Goal: Information Seeking & Learning: Learn about a topic

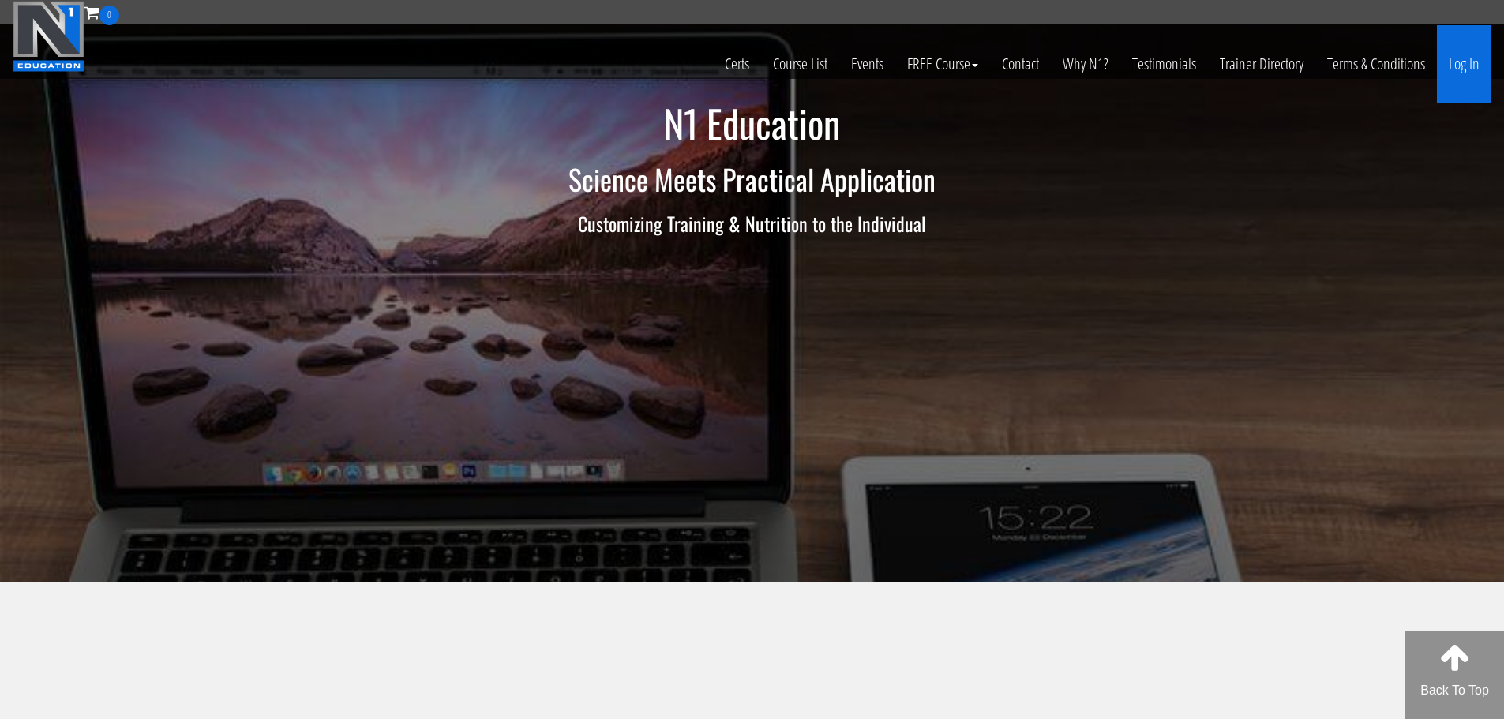
drag, startPoint x: 0, startPoint y: 0, endPoint x: 1456, endPoint y: 66, distance: 1457.5
click at [1456, 66] on link "Log In" at bounding box center [1464, 63] width 54 height 77
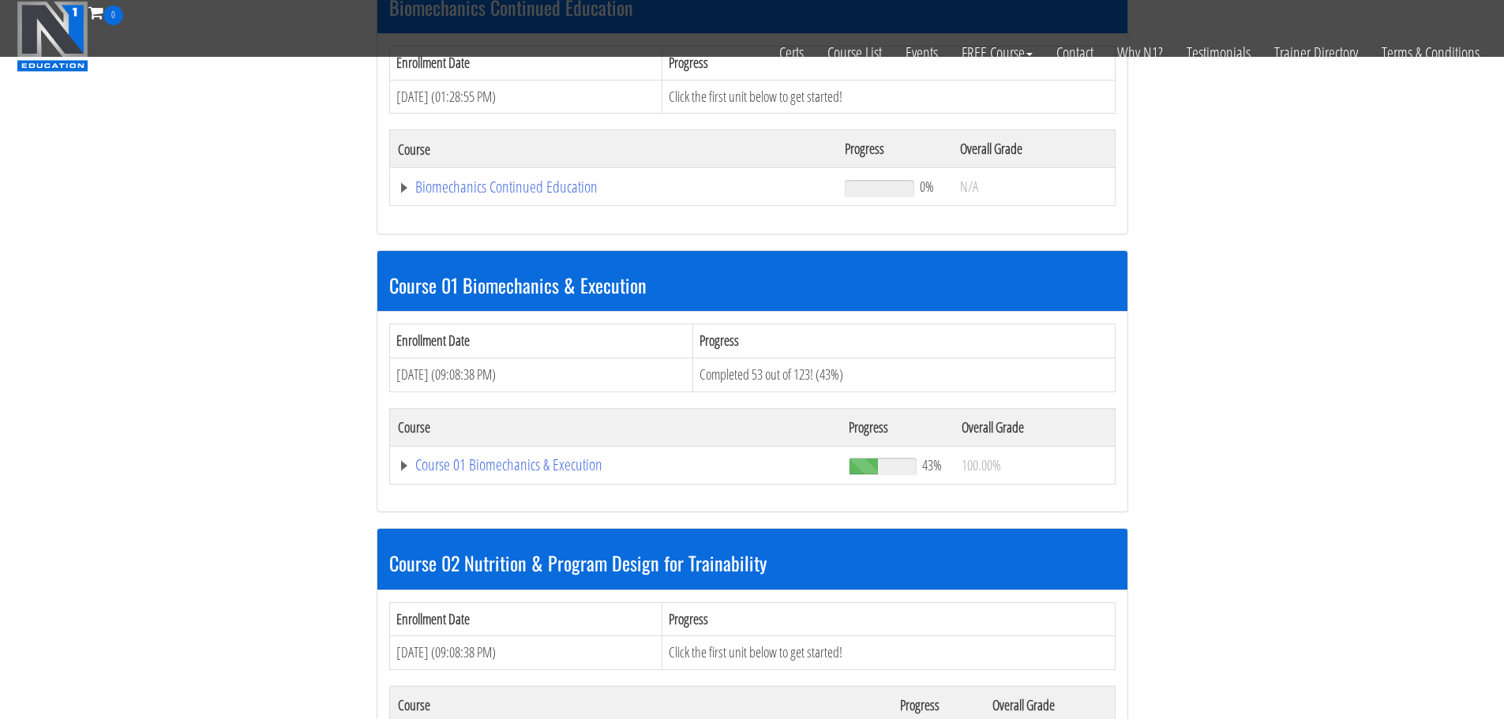
scroll to position [364, 0]
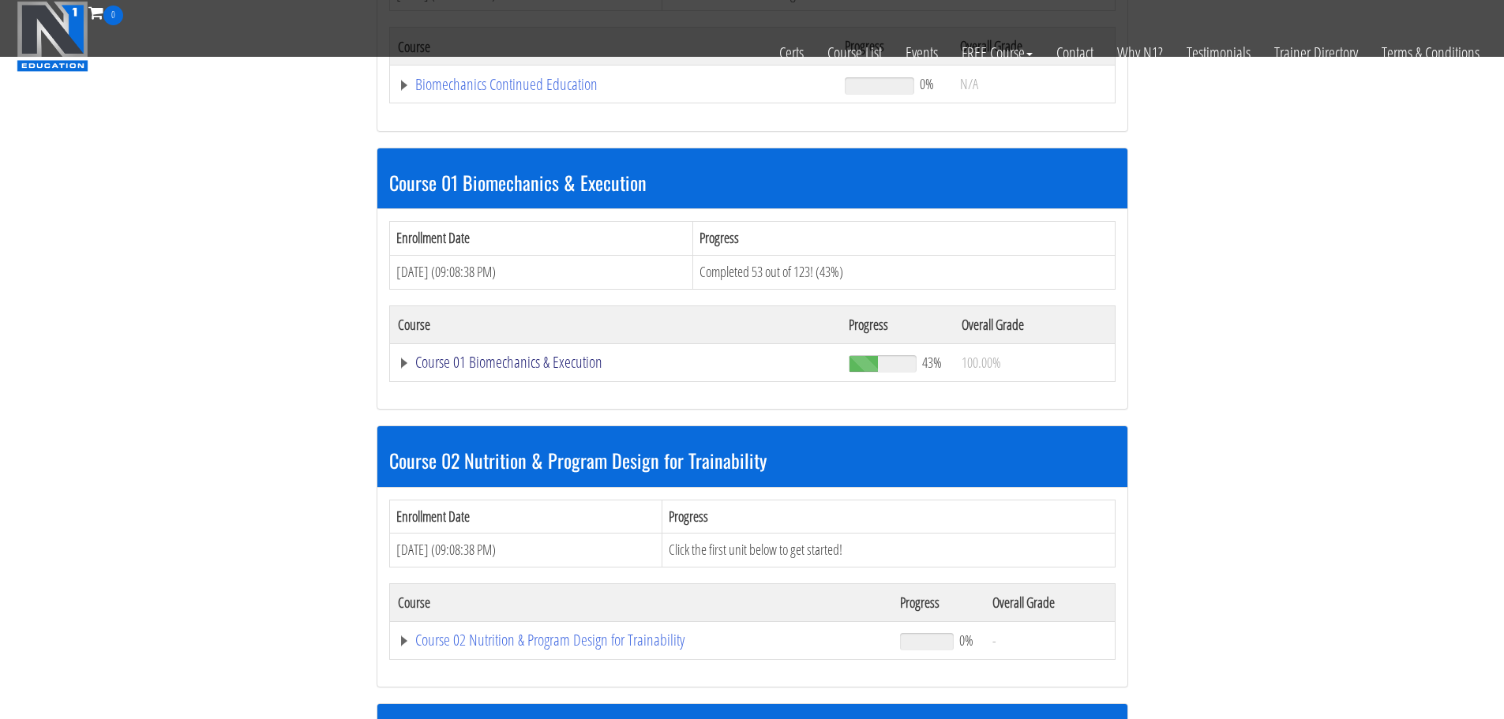
click at [574, 366] on link "Course 01 Biomechanics & Execution" at bounding box center [616, 363] width 436 height 16
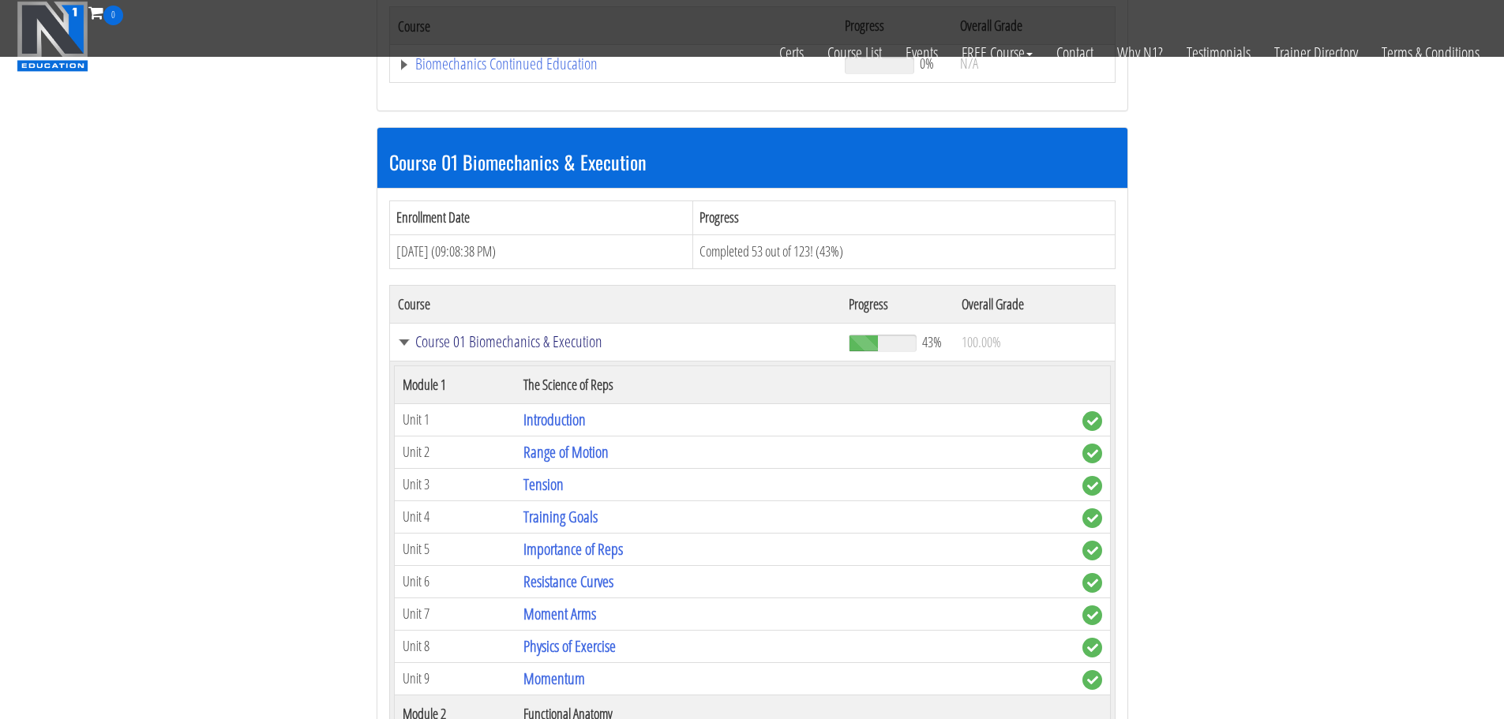
scroll to position [385, 0]
click at [595, 581] on link "Resistance Curves" at bounding box center [569, 580] width 90 height 21
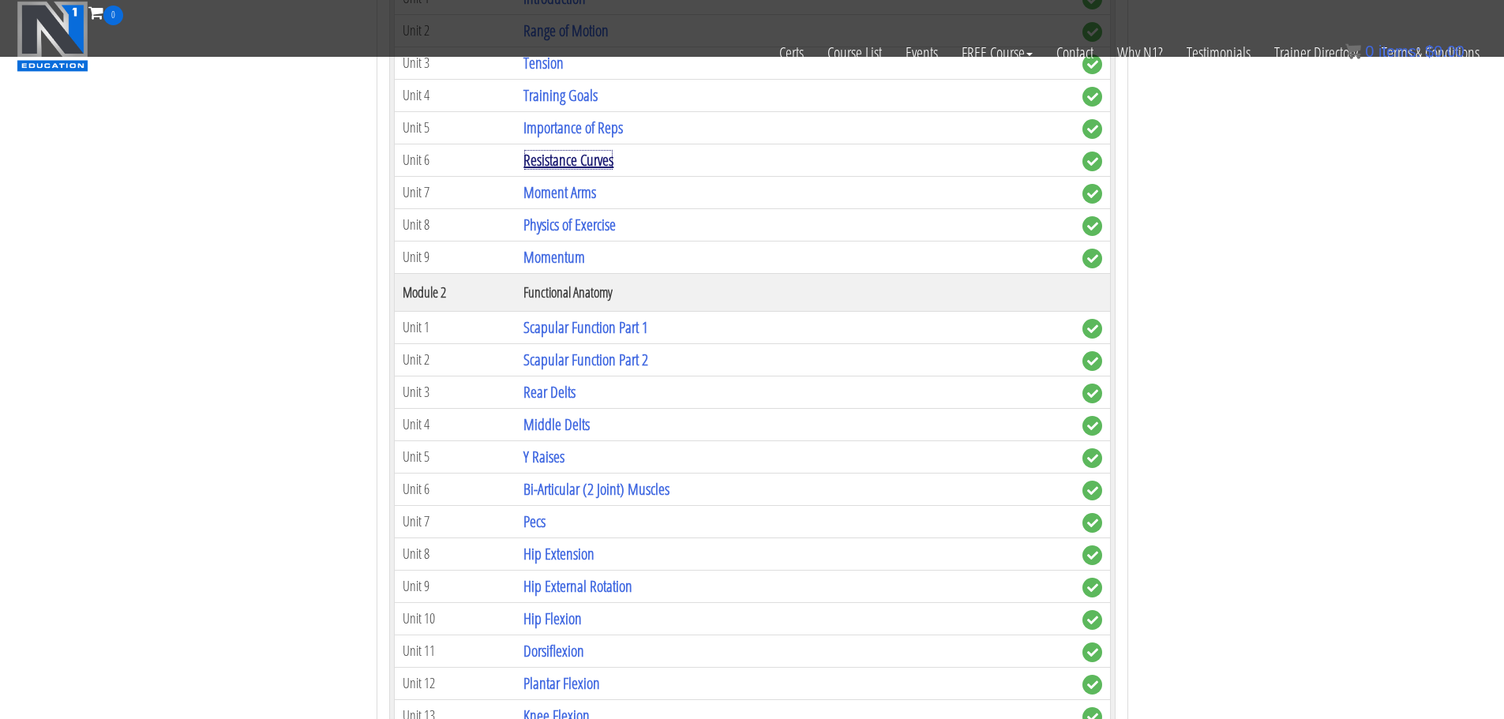
scroll to position [805, 0]
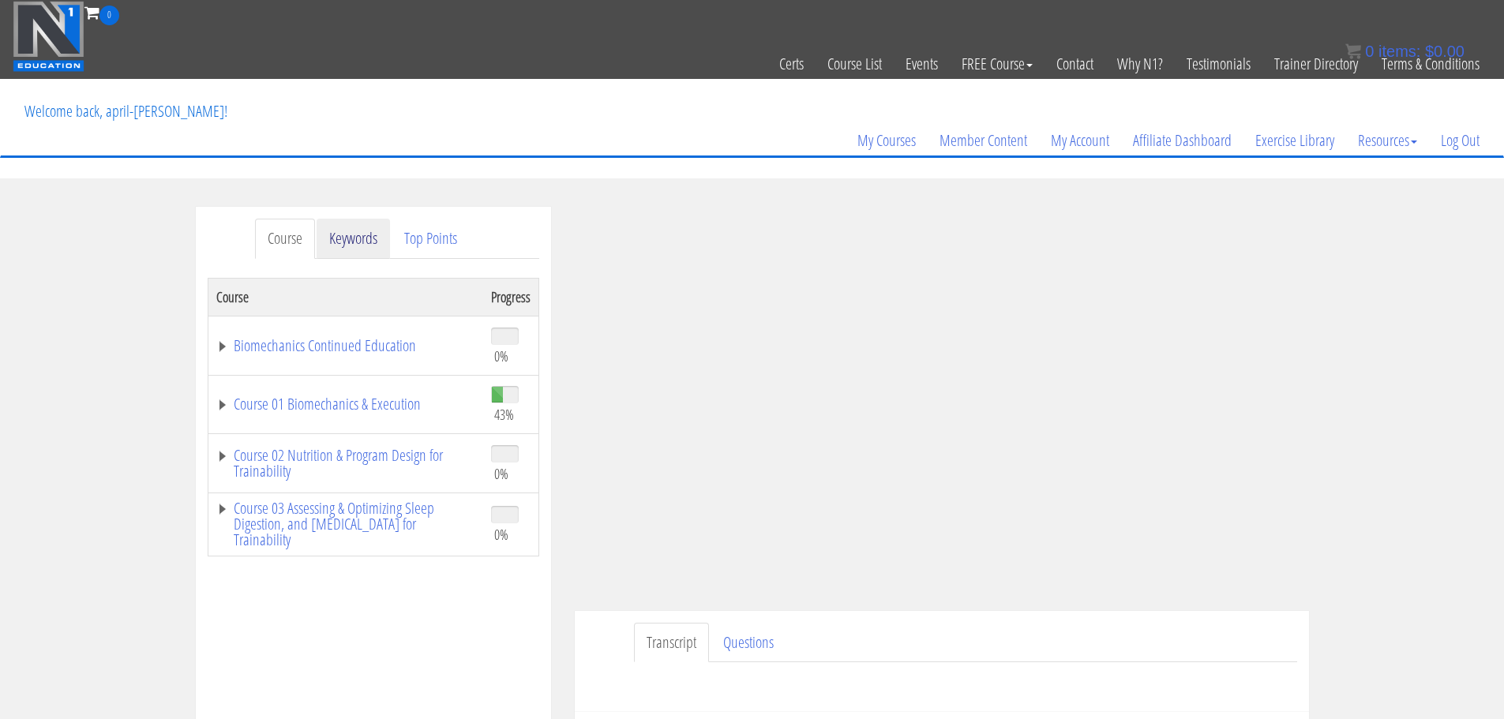
click at [356, 245] on link "Keywords" at bounding box center [353, 239] width 73 height 40
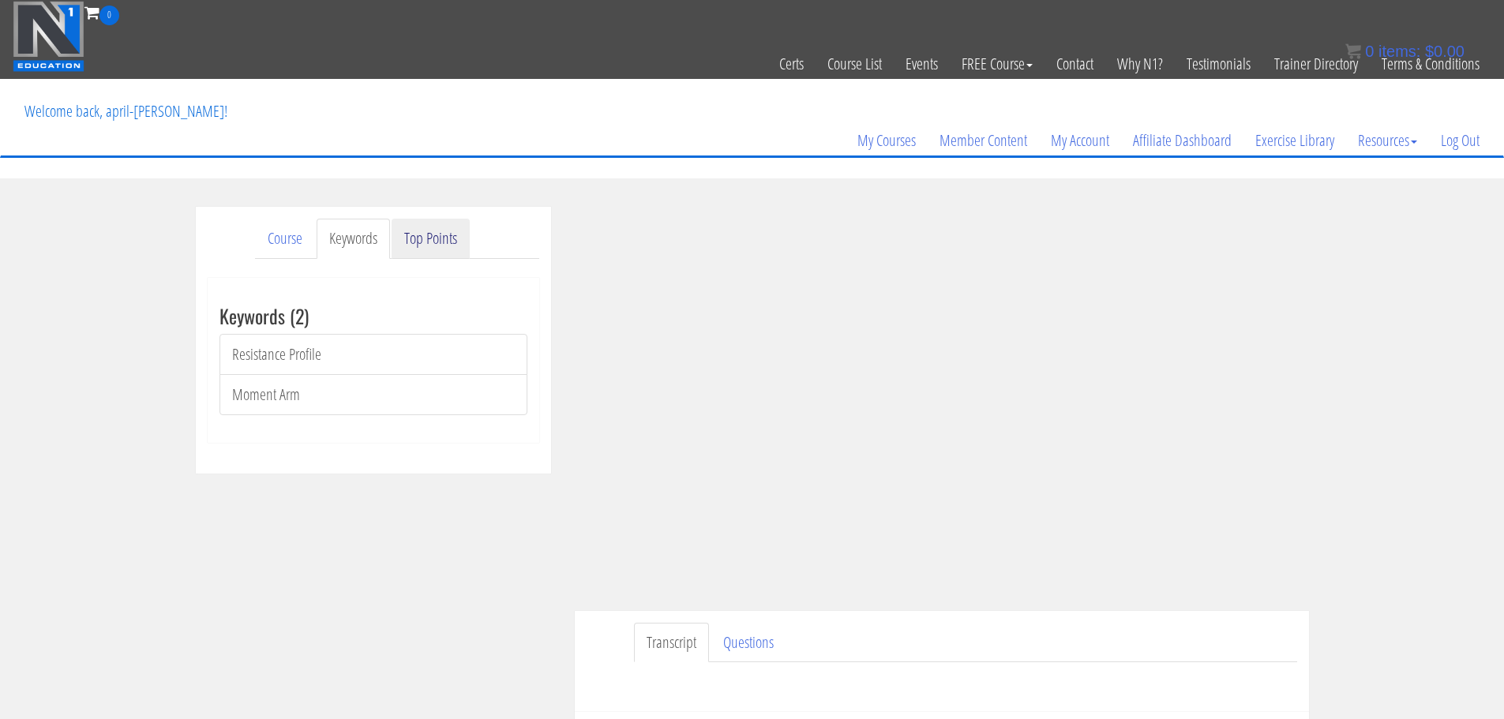
click at [423, 246] on link "Top Points" at bounding box center [431, 239] width 78 height 40
click at [291, 241] on link "Course" at bounding box center [285, 239] width 60 height 40
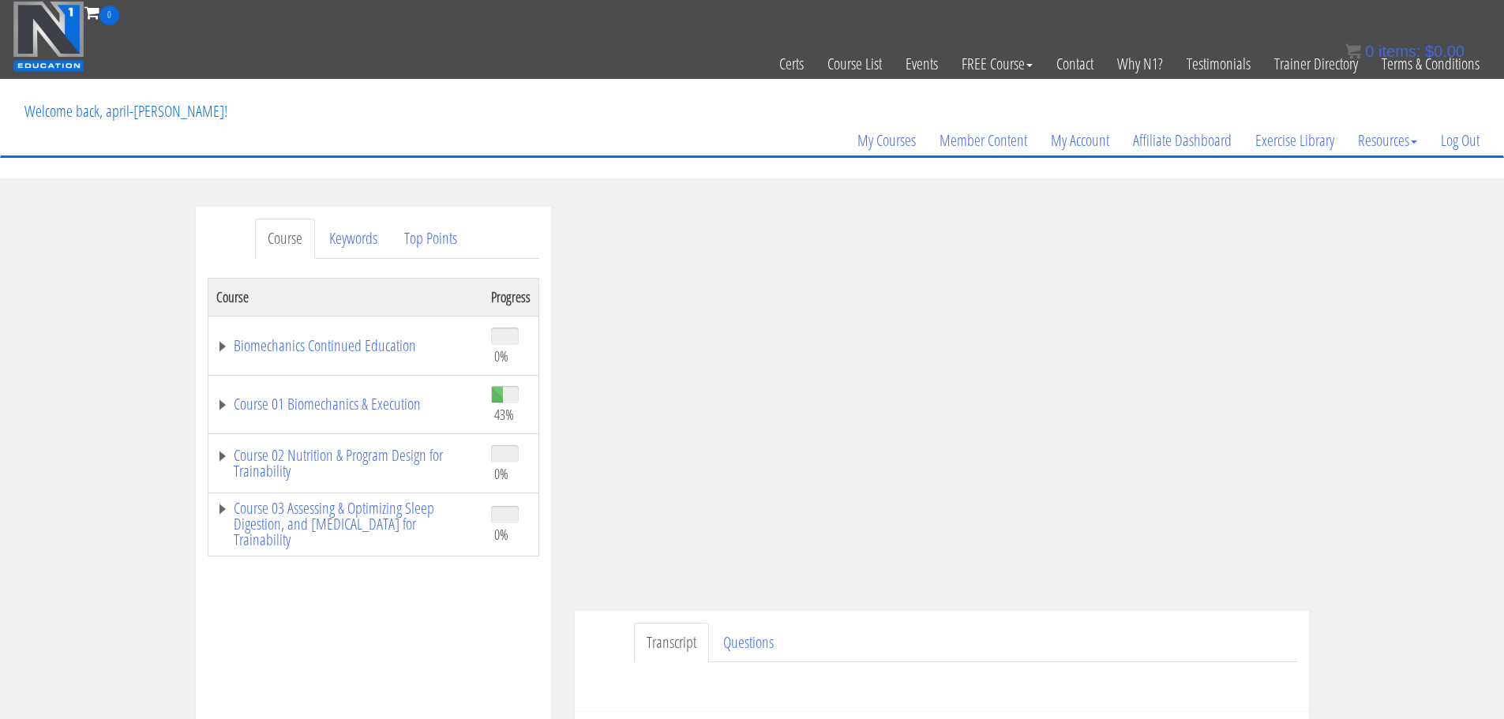
click at [1438, 302] on div "Course Keywords Top Points Course Progress Biomechanics Continued Education 0% …" at bounding box center [752, 653] width 1504 height 892
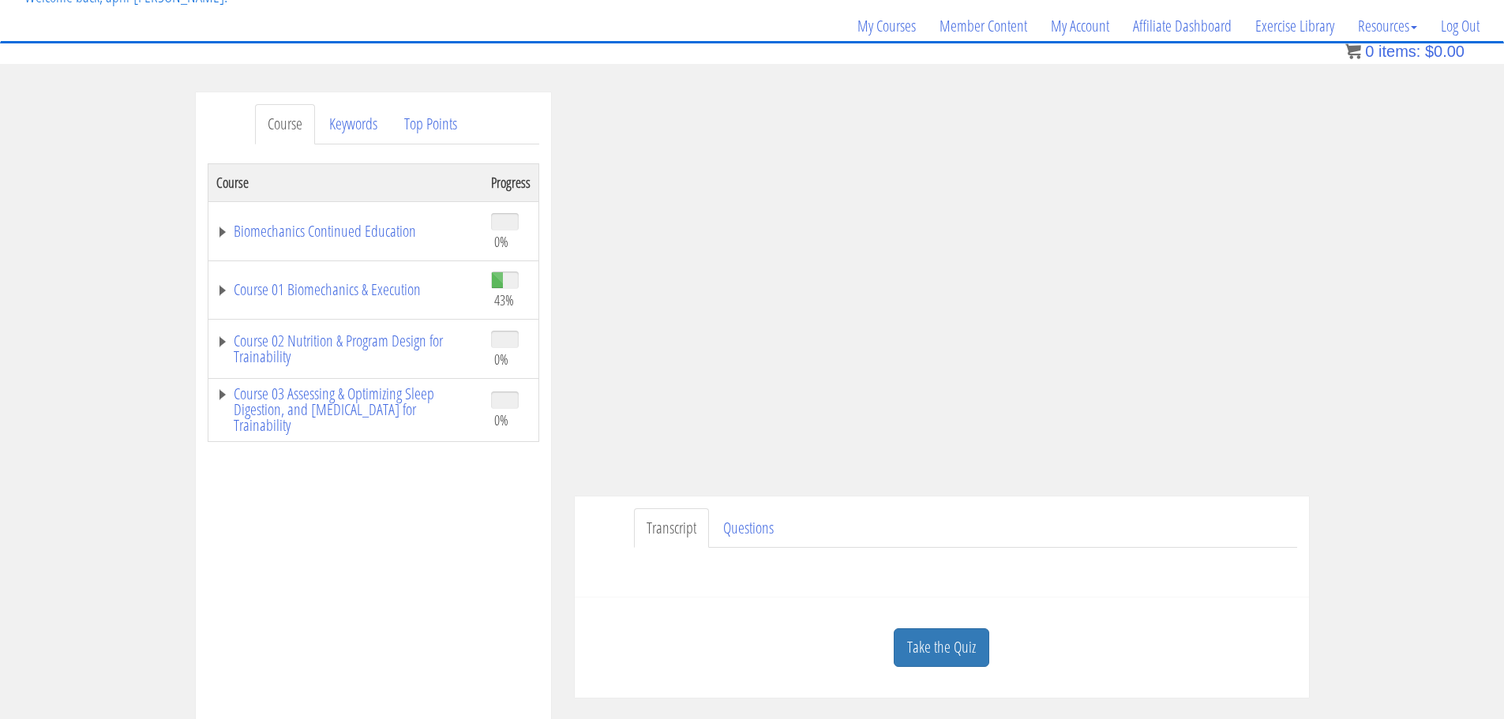
scroll to position [118, 0]
click at [315, 295] on link "Course 01 Biomechanics & Execution" at bounding box center [345, 287] width 259 height 16
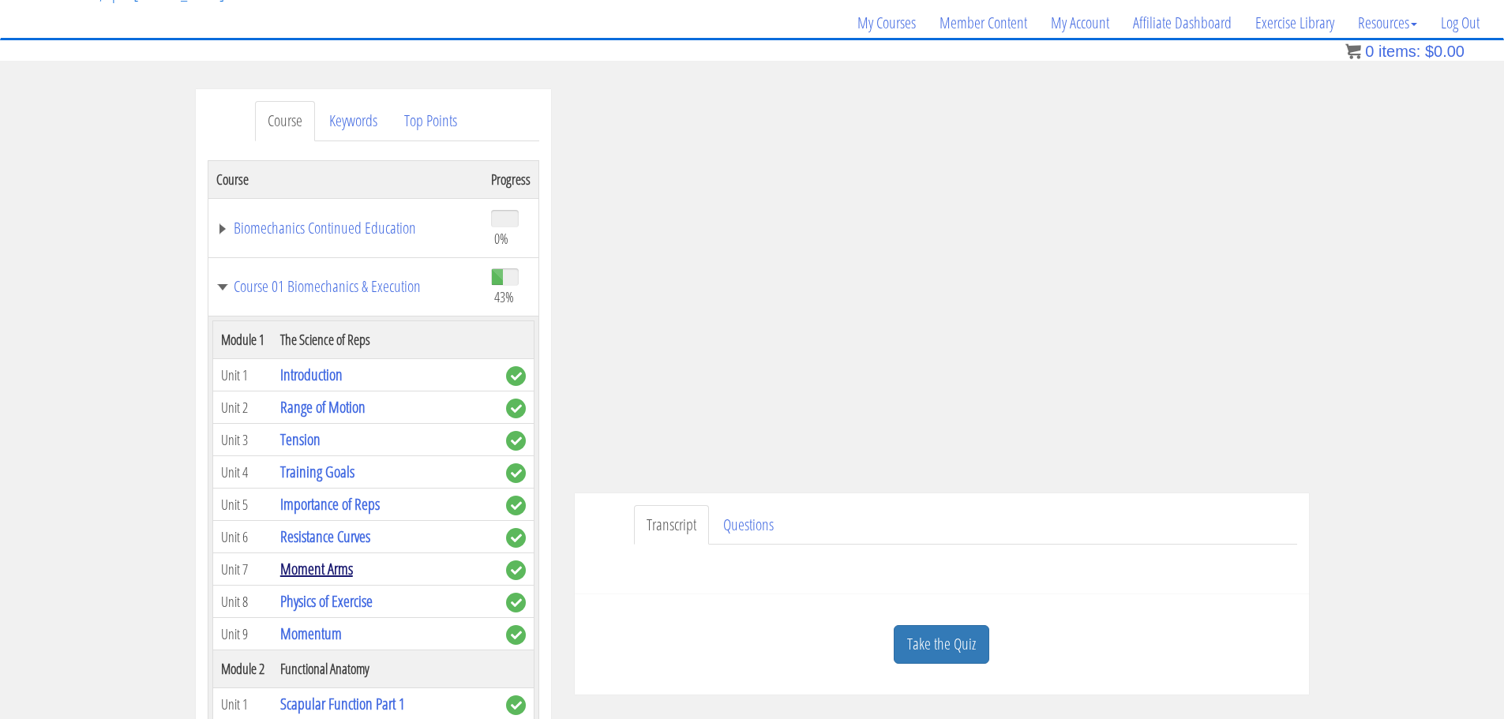
click at [310, 568] on link "Moment Arms" at bounding box center [316, 568] width 73 height 21
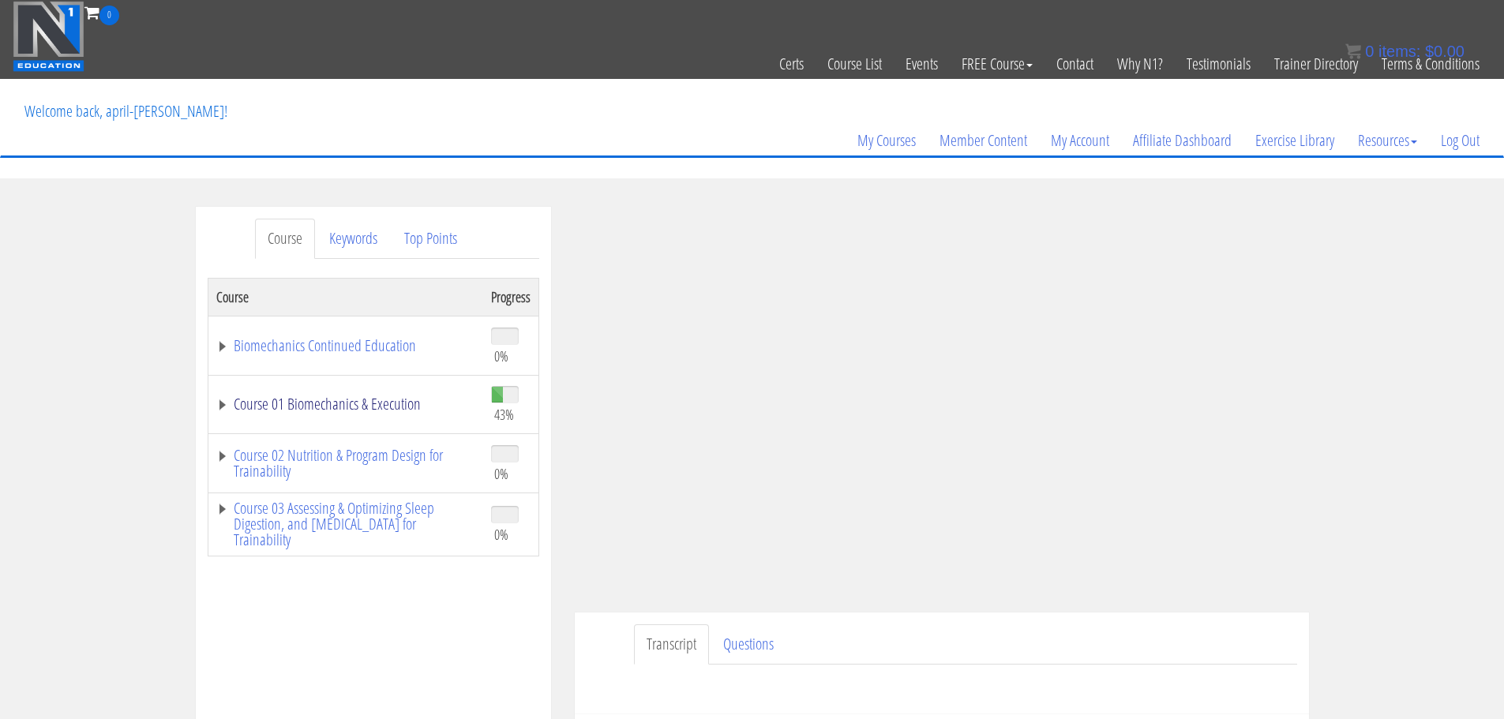
click at [394, 408] on link "Course 01 Biomechanics & Execution" at bounding box center [345, 404] width 259 height 16
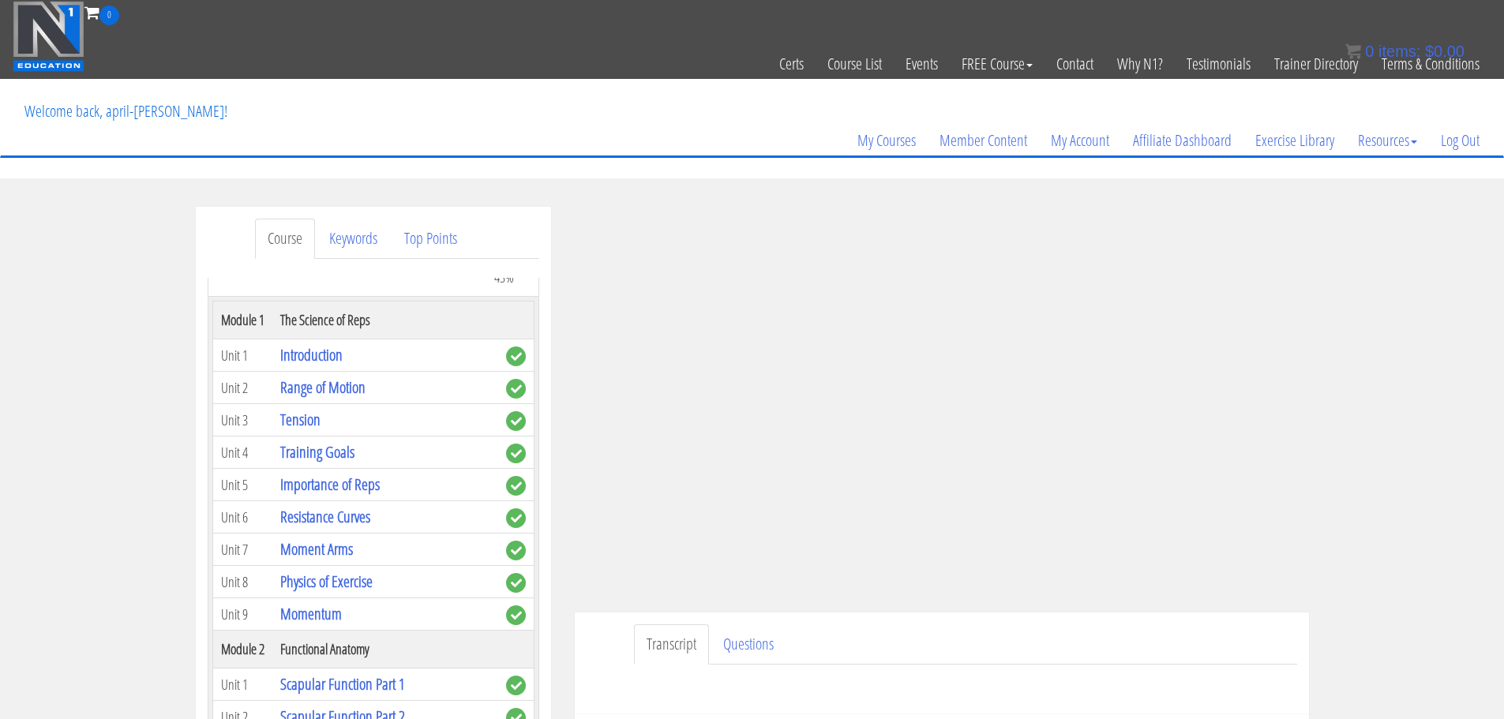
scroll to position [114, 0]
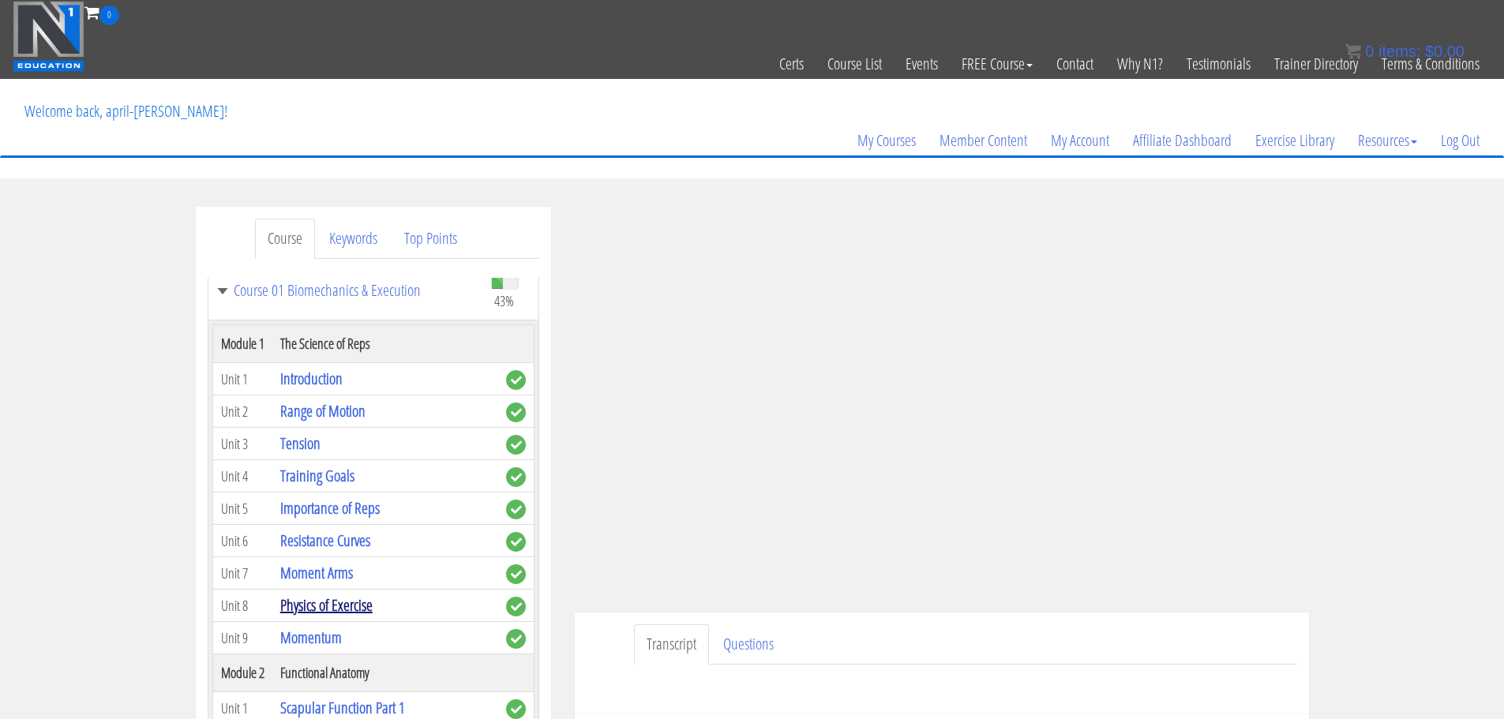
click at [328, 610] on link "Physics of Exercise" at bounding box center [326, 605] width 92 height 21
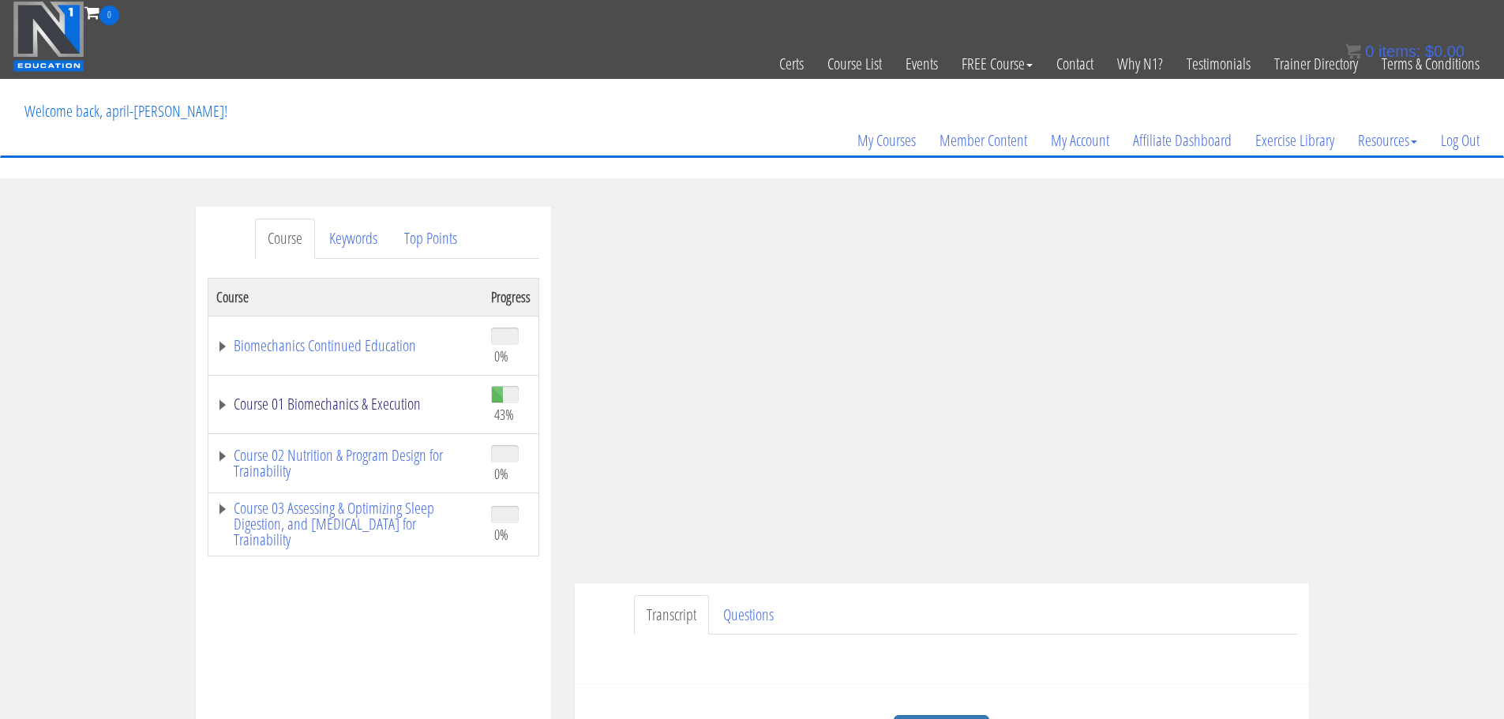
click at [360, 405] on link "Course 01 Biomechanics & Execution" at bounding box center [345, 404] width 259 height 16
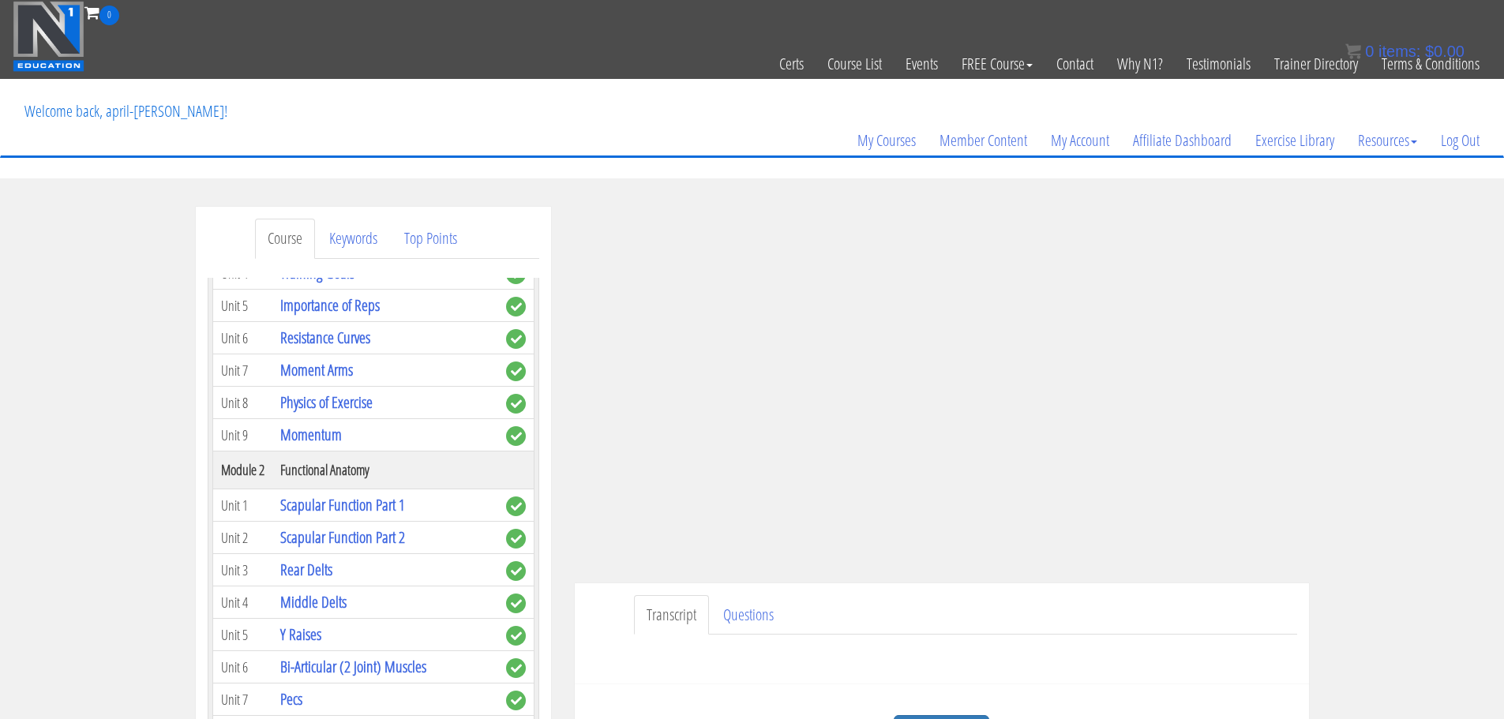
scroll to position [317, 0]
click at [328, 437] on link "Momentum" at bounding box center [311, 434] width 62 height 21
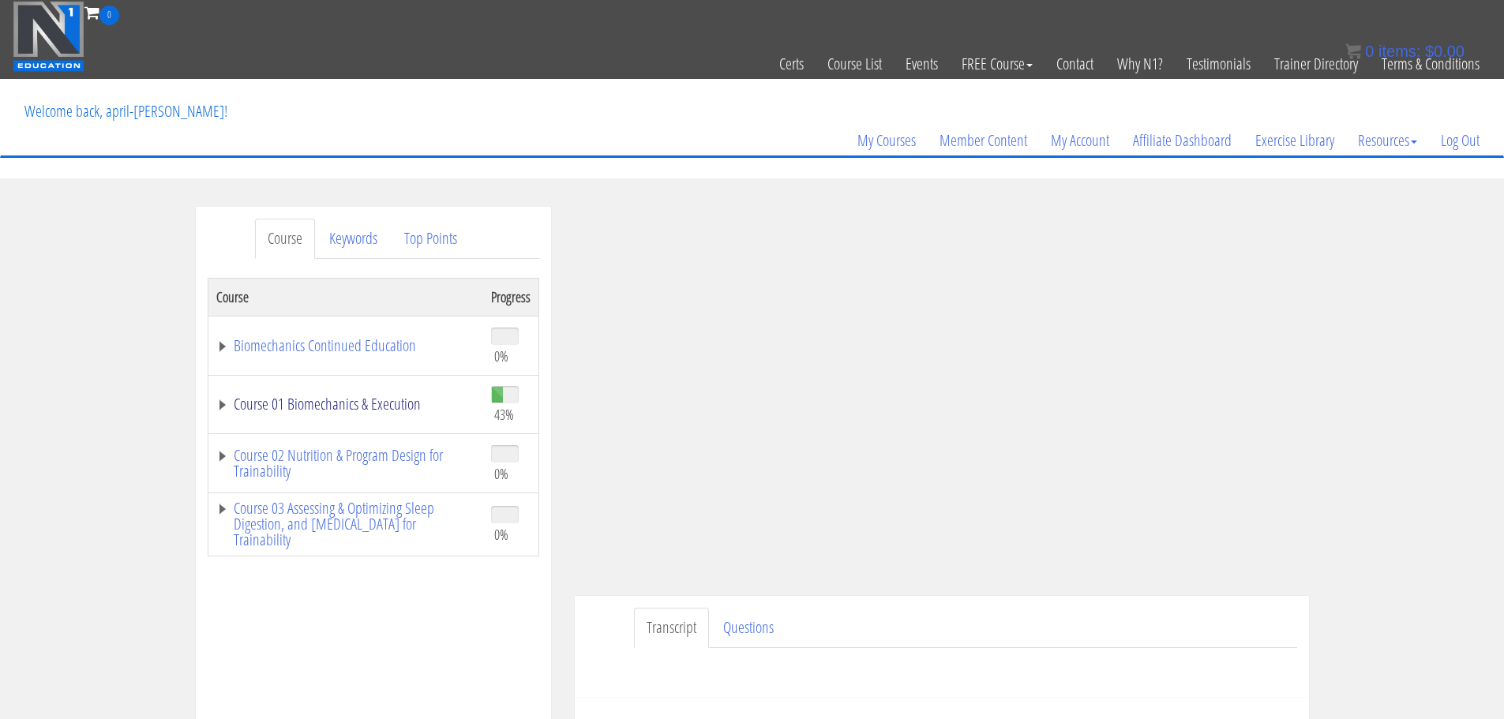
click at [367, 411] on link "Course 01 Biomechanics & Execution" at bounding box center [345, 404] width 259 height 16
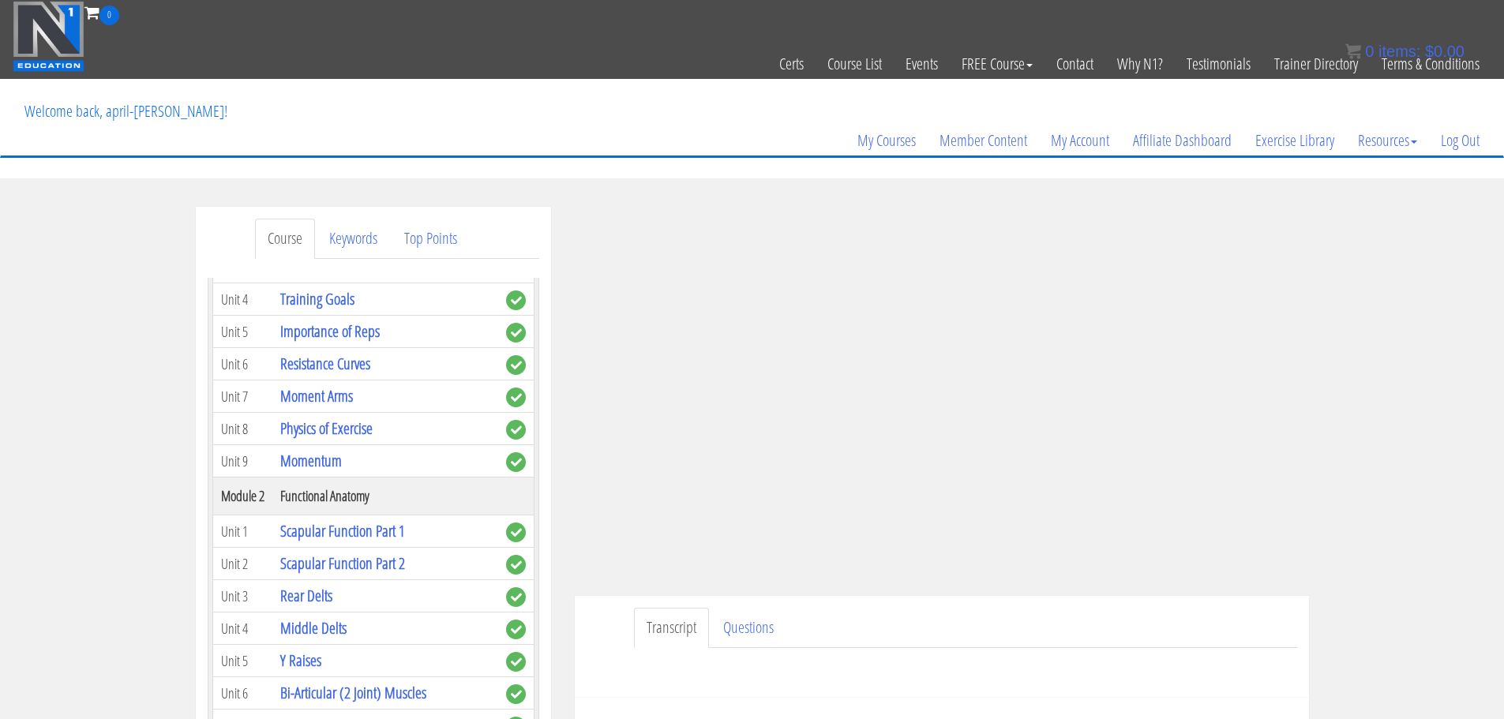
scroll to position [291, 0]
click at [383, 538] on link "Scapular Function Part 1" at bounding box center [342, 530] width 125 height 21
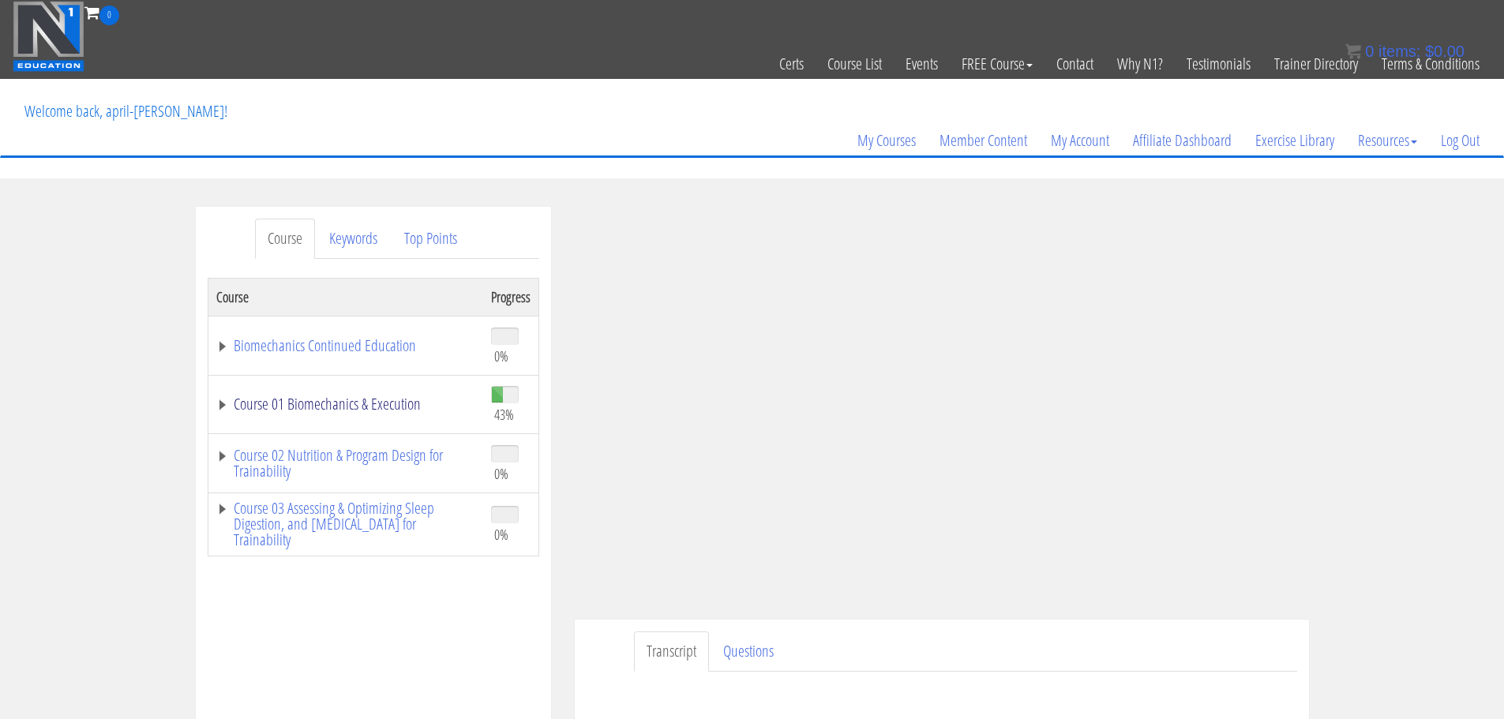
click at [382, 408] on link "Course 01 Biomechanics & Execution" at bounding box center [345, 404] width 259 height 16
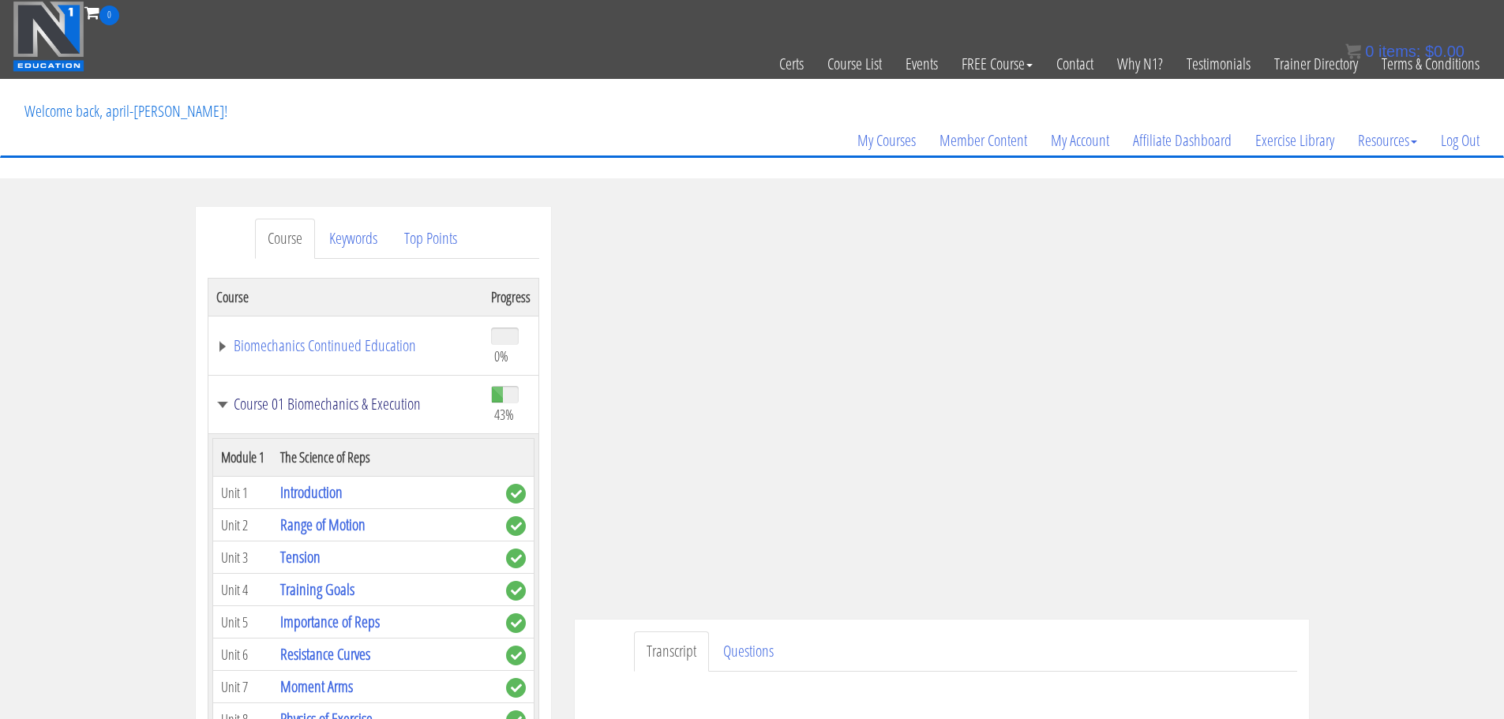
scroll to position [261, 0]
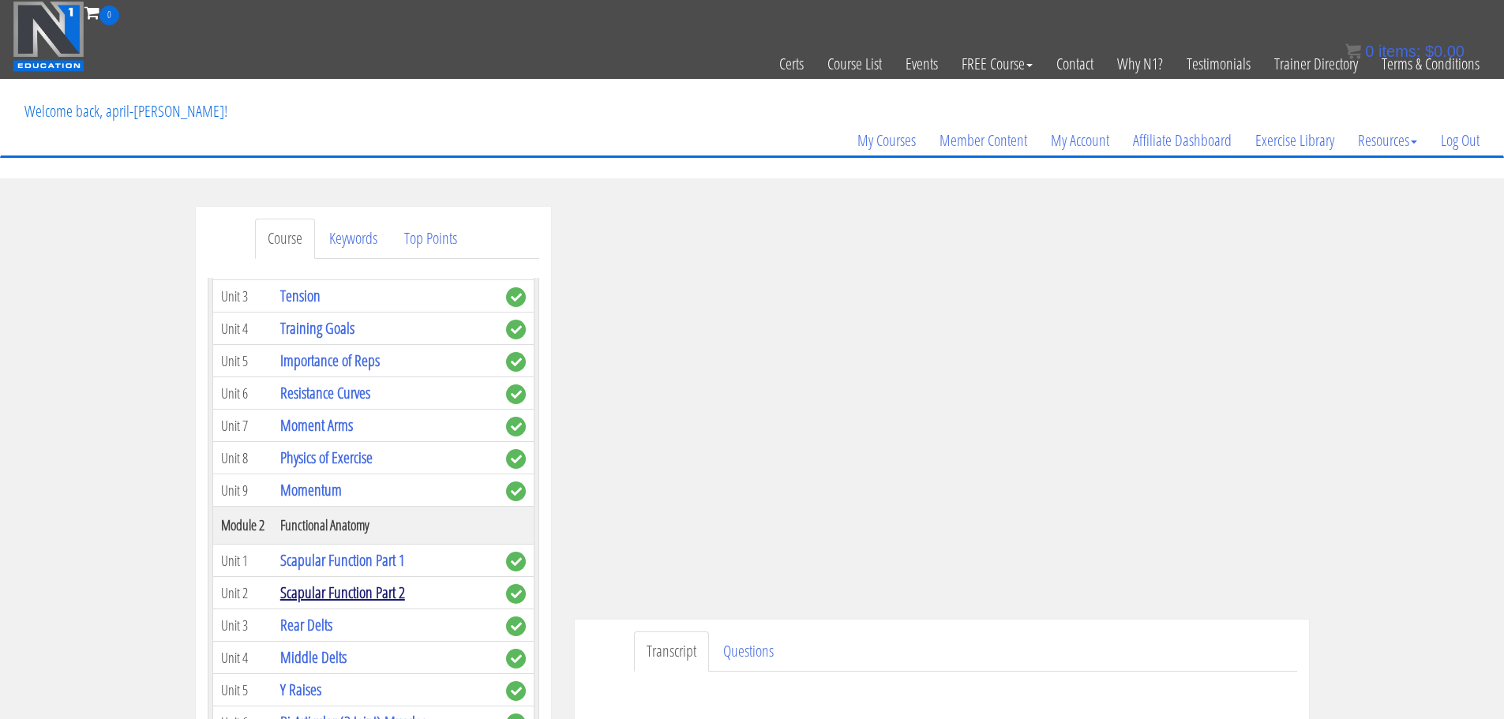
click at [386, 591] on link "Scapular Function Part 2" at bounding box center [342, 592] width 125 height 21
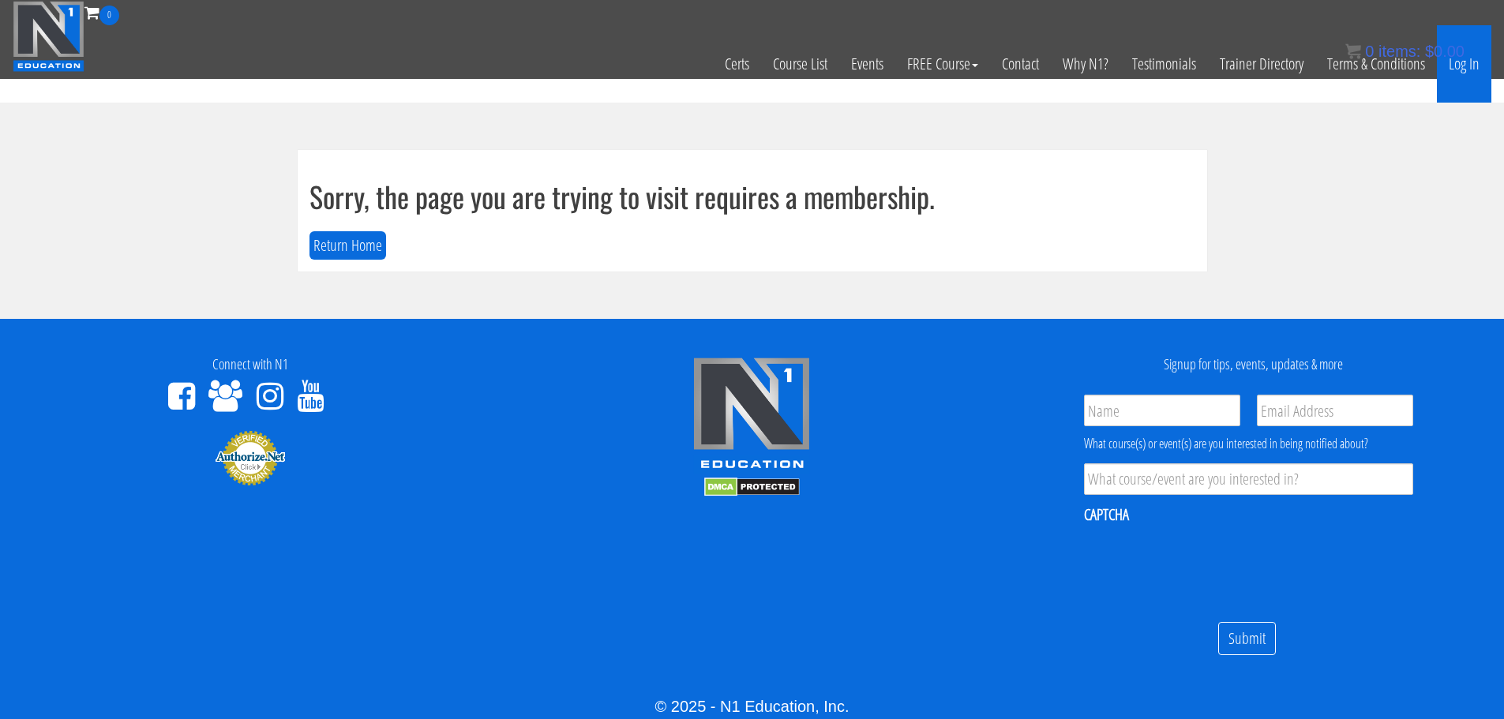
click at [1474, 66] on link "Log In" at bounding box center [1464, 63] width 54 height 77
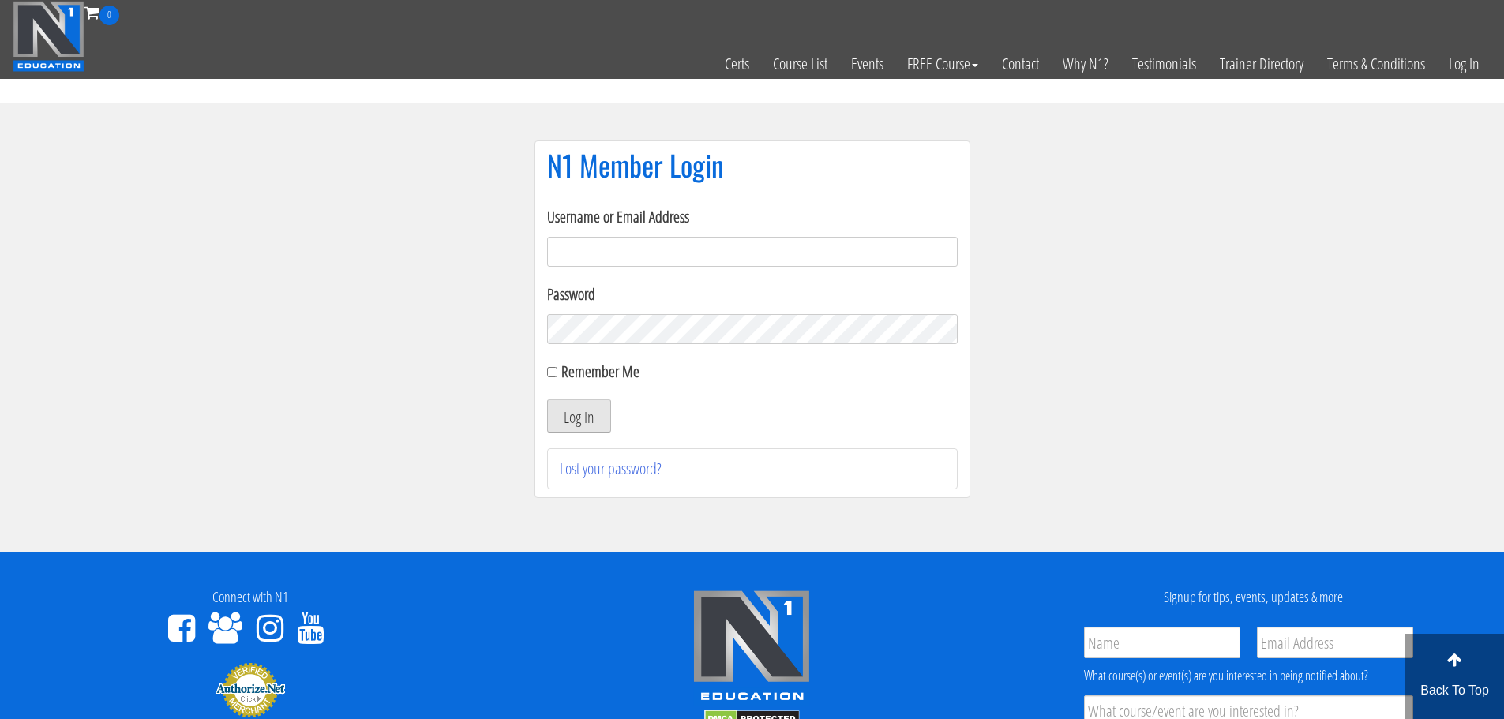
type input "aprilhenderson@outlook.com"
click at [585, 407] on button "Log In" at bounding box center [579, 416] width 64 height 33
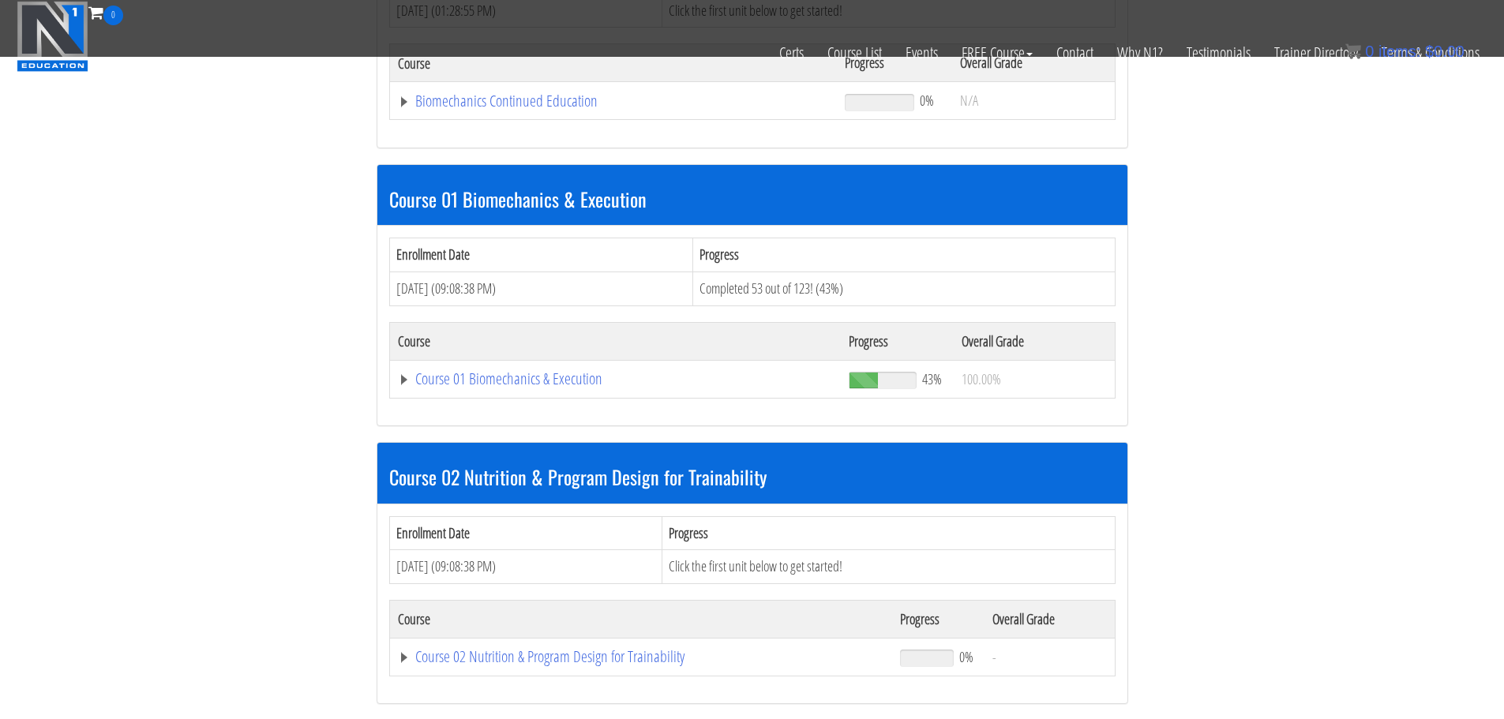
scroll to position [348, 0]
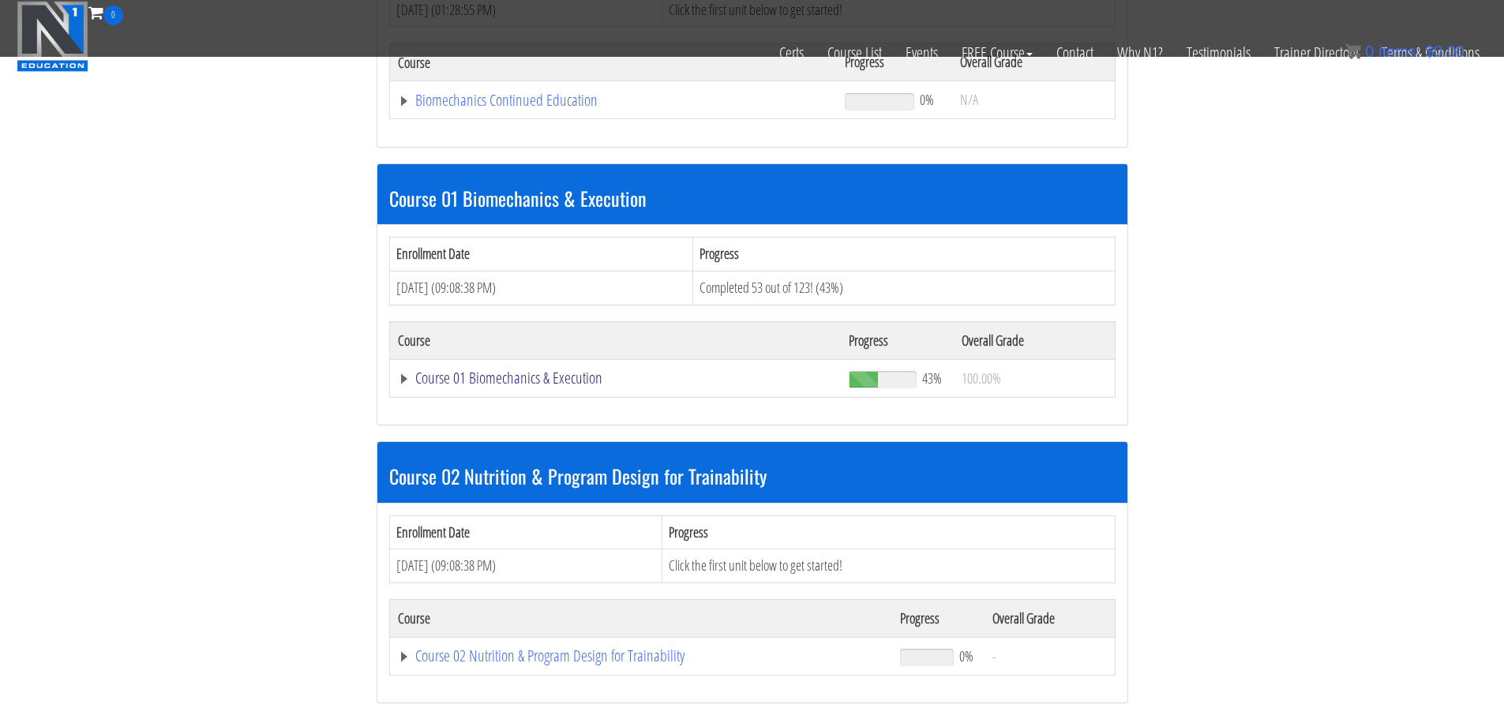
click at [581, 380] on link "Course 01 Biomechanics & Execution" at bounding box center [616, 378] width 436 height 16
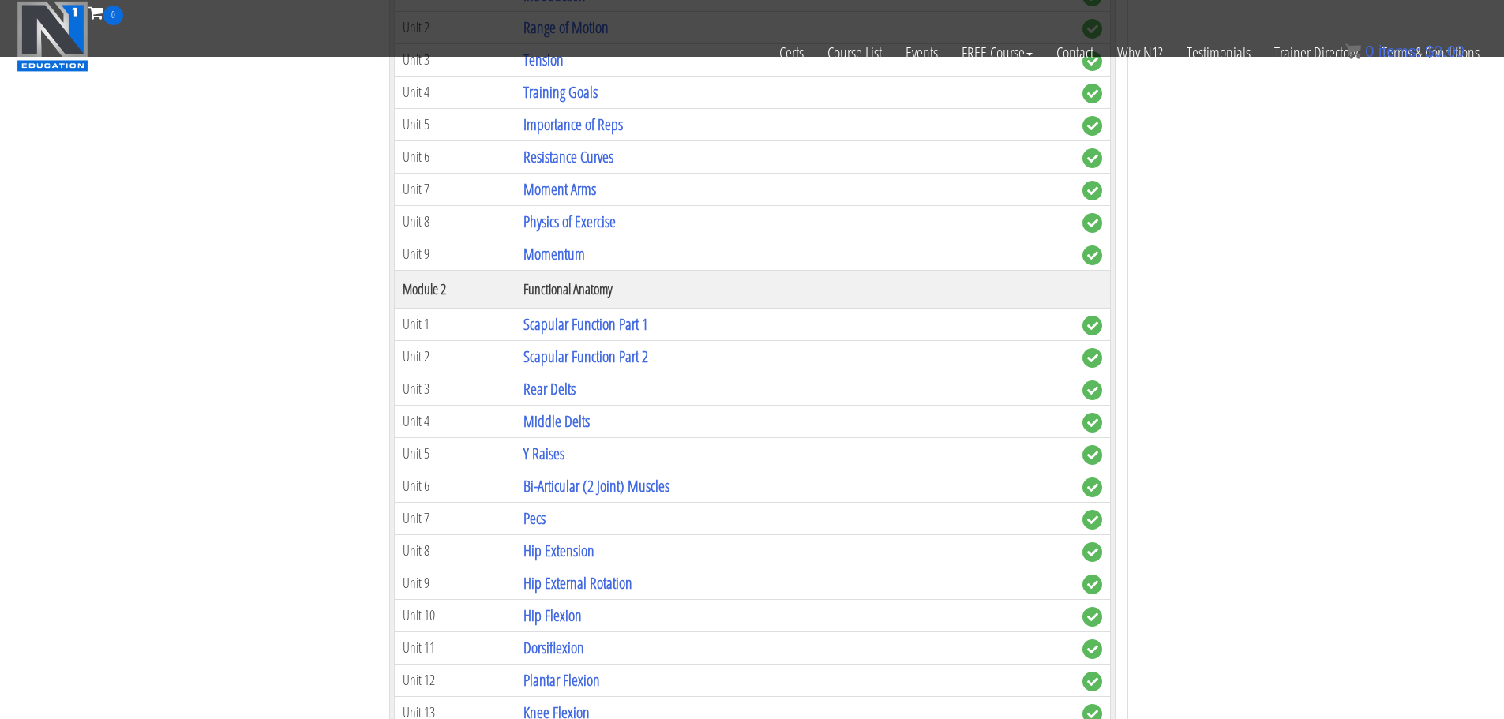
scroll to position [851, 0]
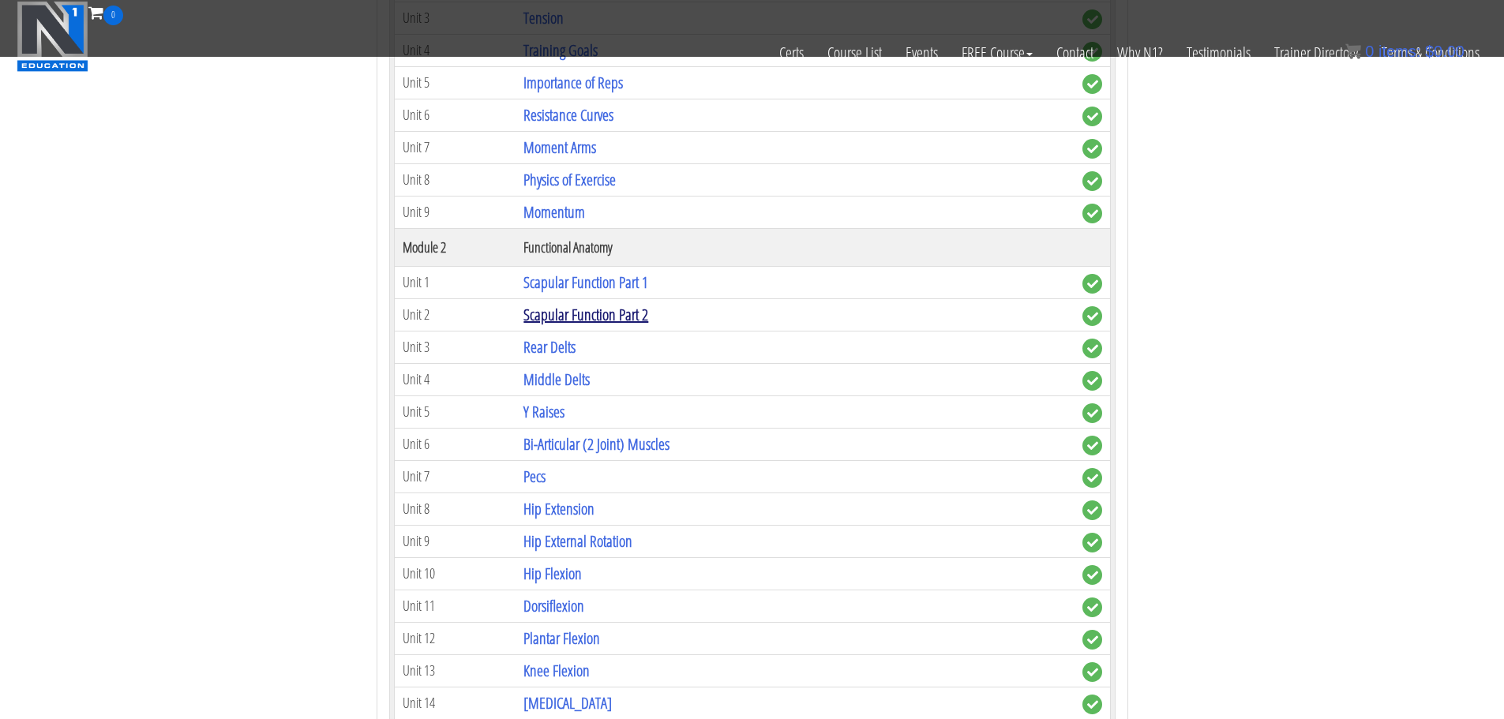
click at [618, 318] on link "Scapular Function Part 2" at bounding box center [586, 314] width 125 height 21
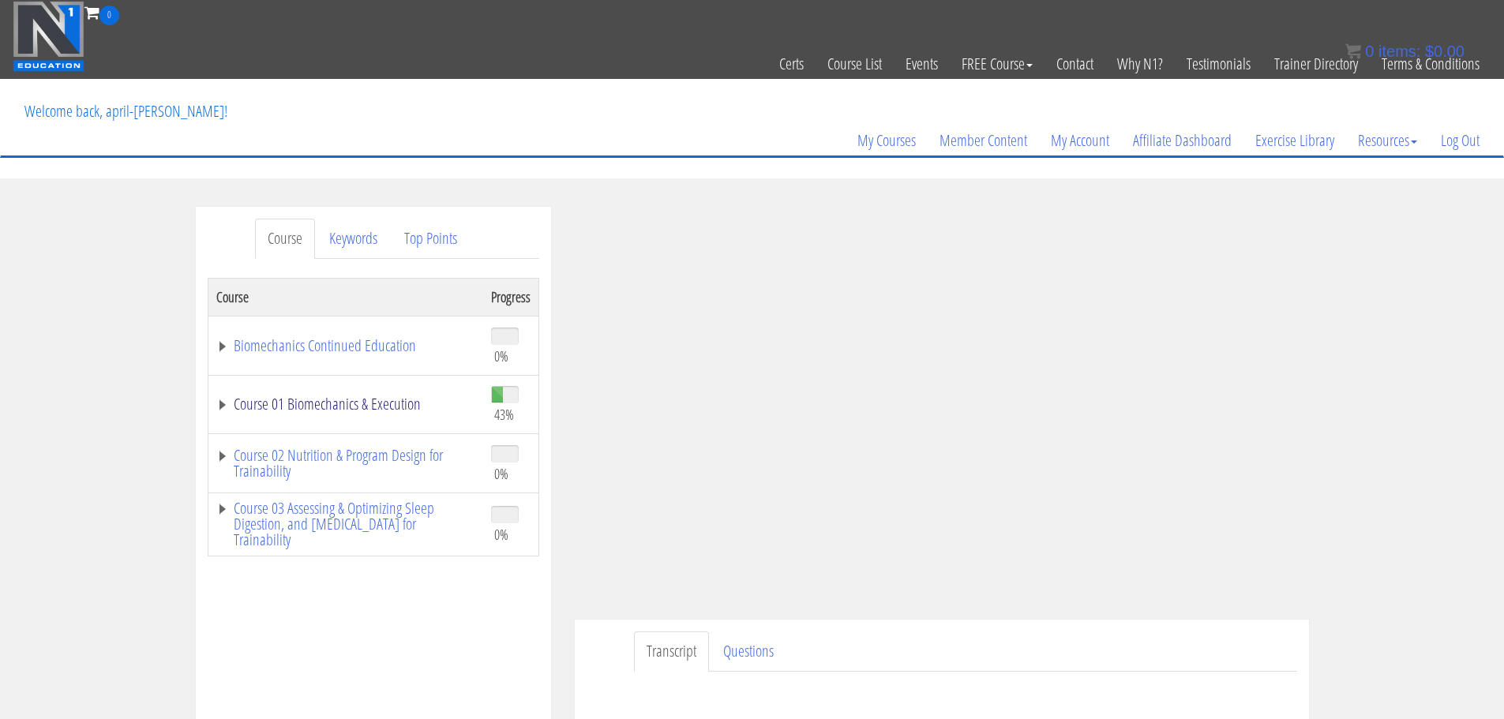
click at [370, 407] on link "Course 01 Biomechanics & Execution" at bounding box center [345, 404] width 259 height 16
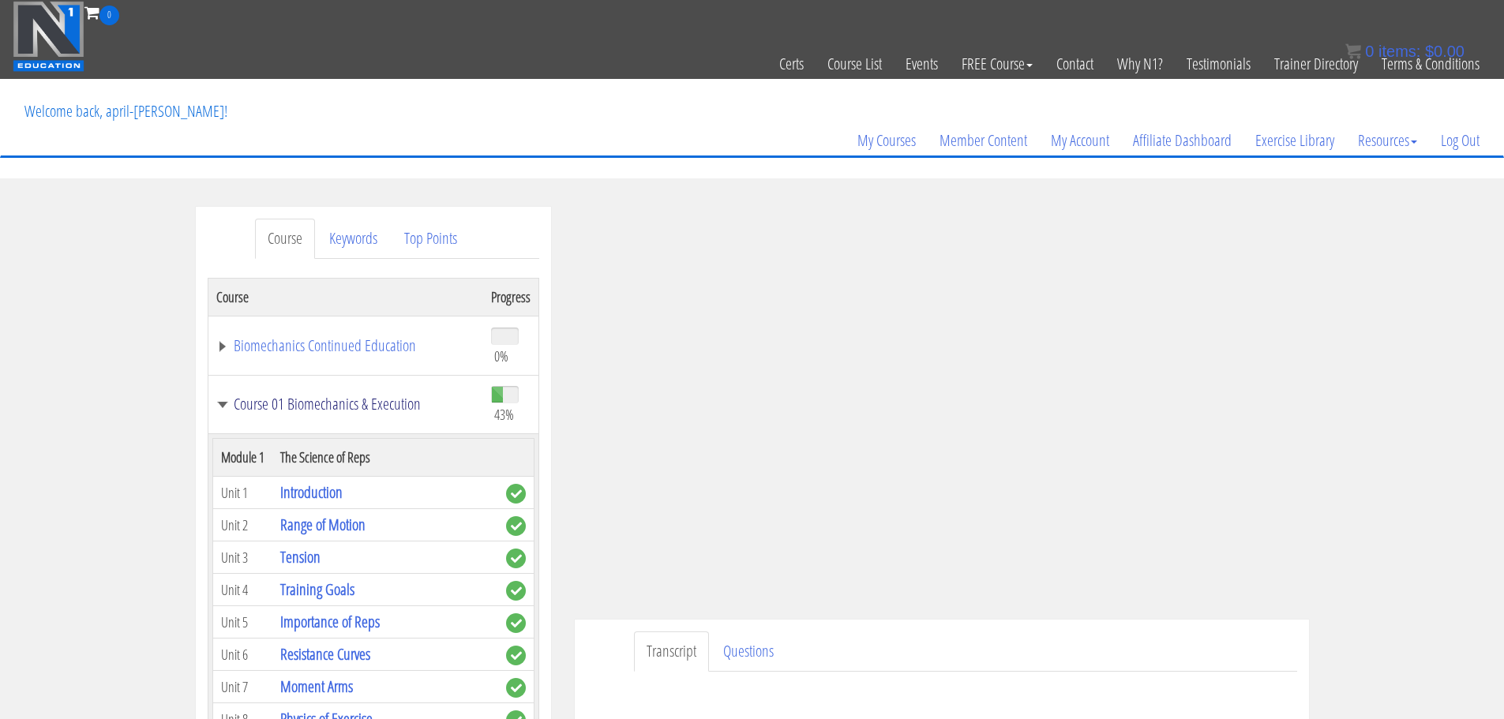
scroll to position [223, 0]
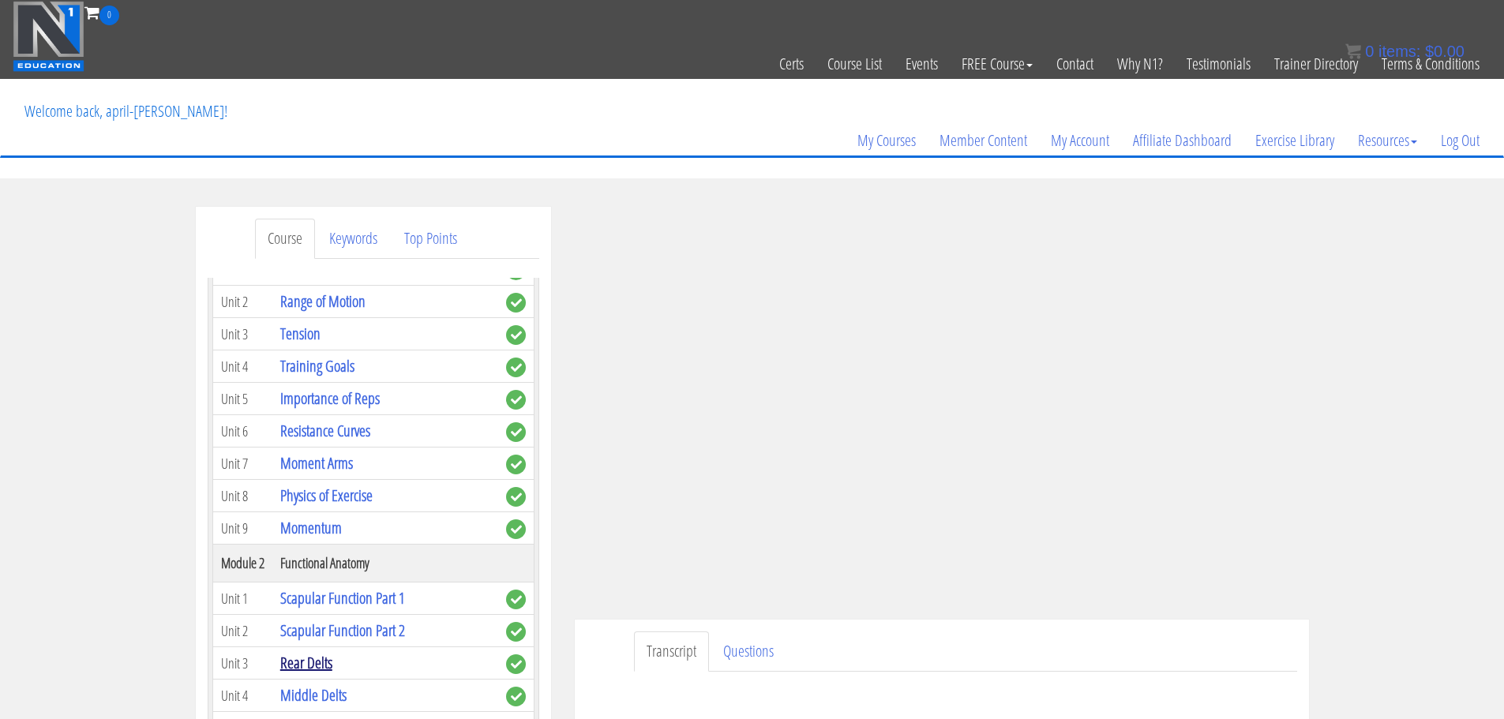
click at [323, 660] on link "Rear Delts" at bounding box center [306, 662] width 52 height 21
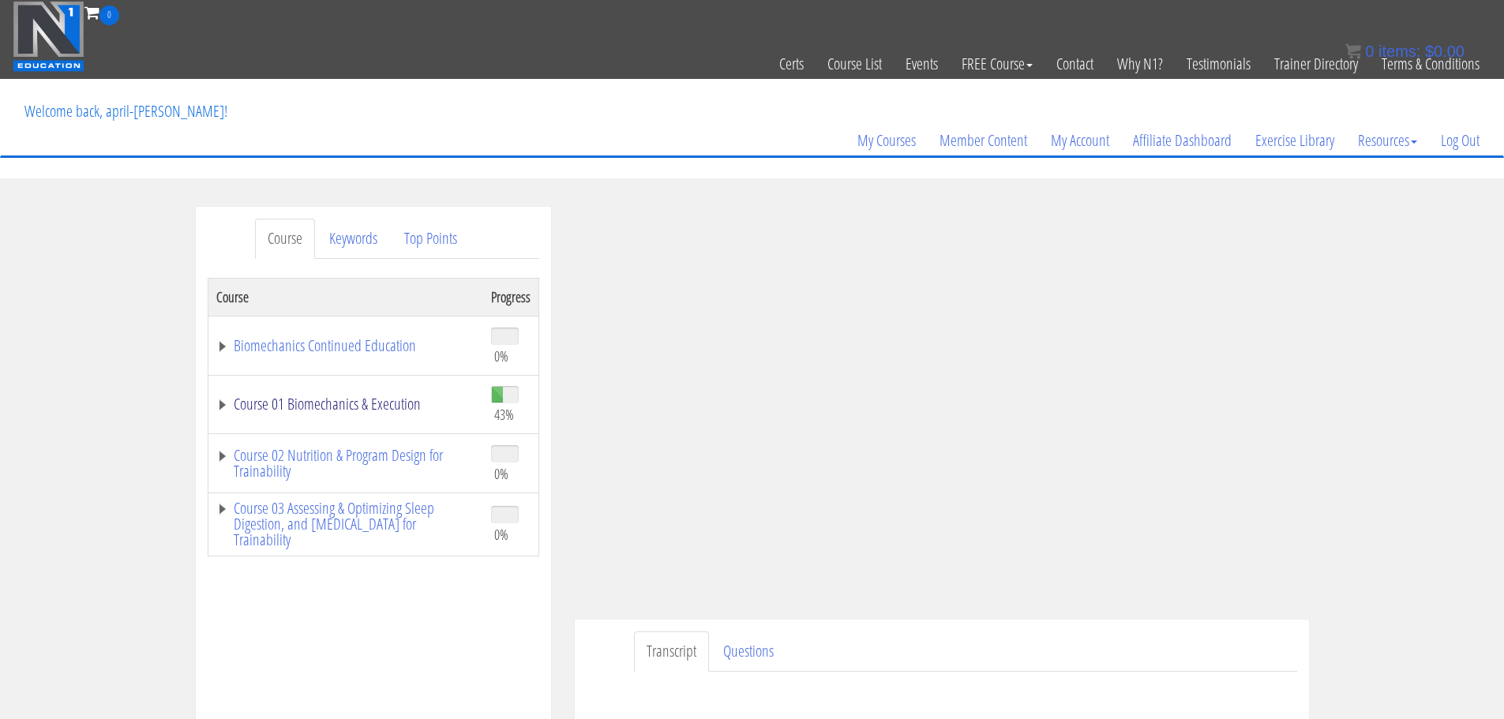
click at [286, 407] on link "Course 01 Biomechanics & Execution" at bounding box center [345, 404] width 259 height 16
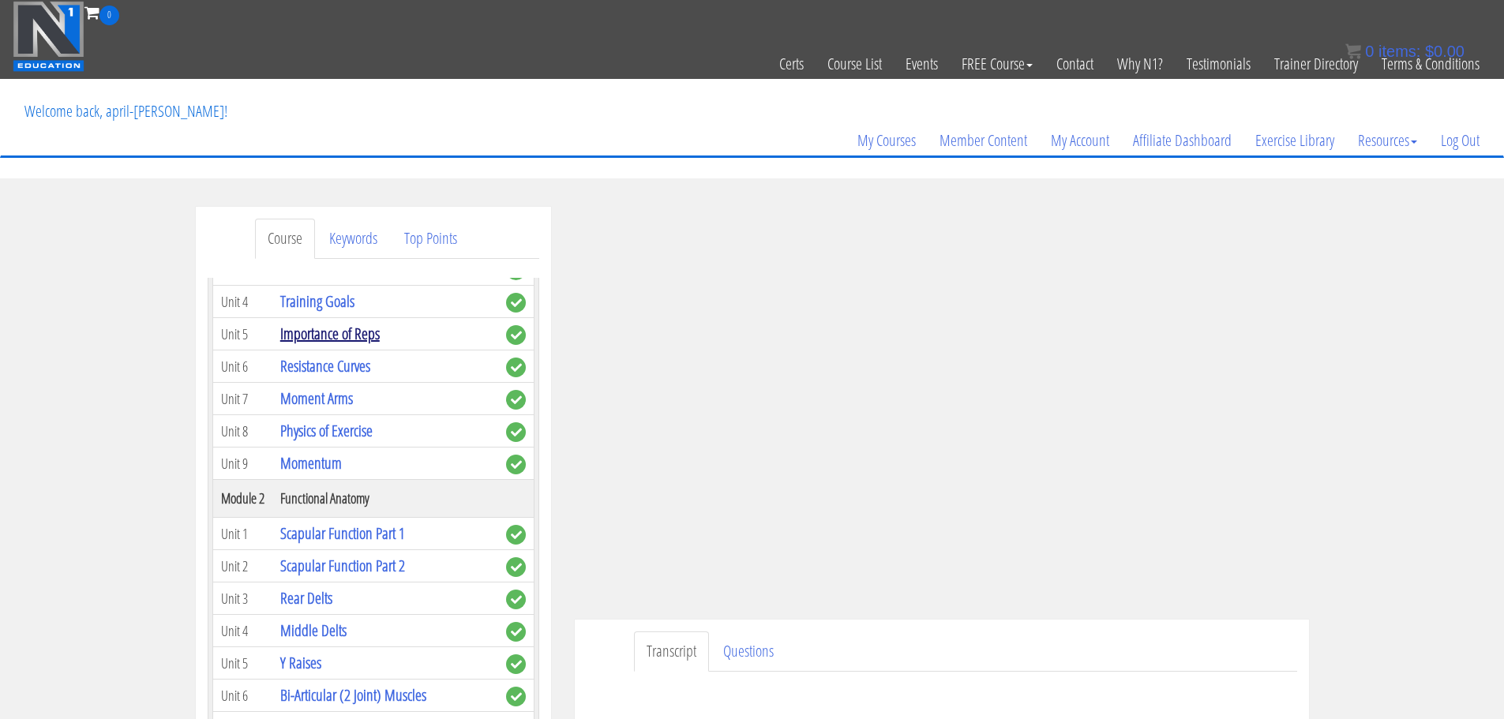
scroll to position [289, 0]
click at [291, 634] on link "Middle Delts" at bounding box center [313, 629] width 66 height 21
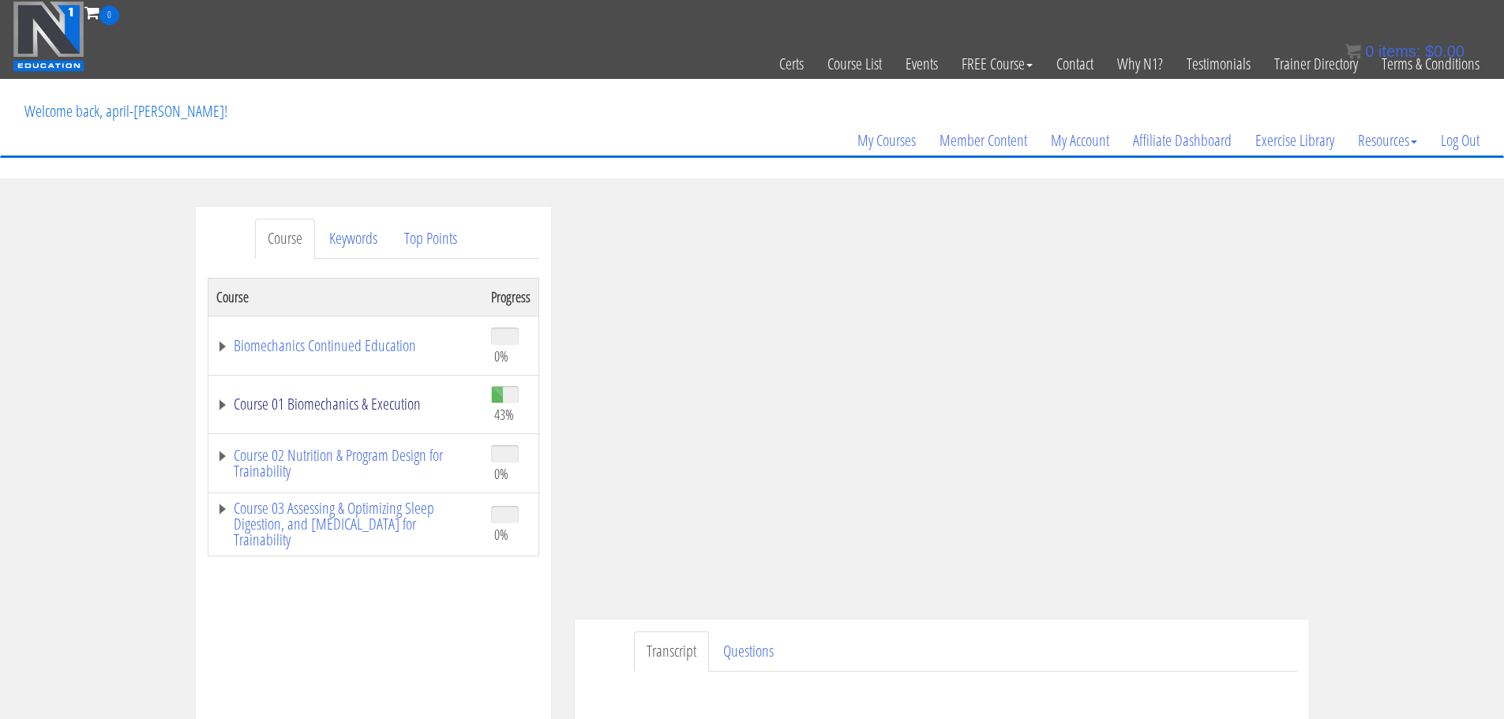
click at [363, 412] on link "Course 01 Biomechanics & Execution" at bounding box center [345, 404] width 259 height 16
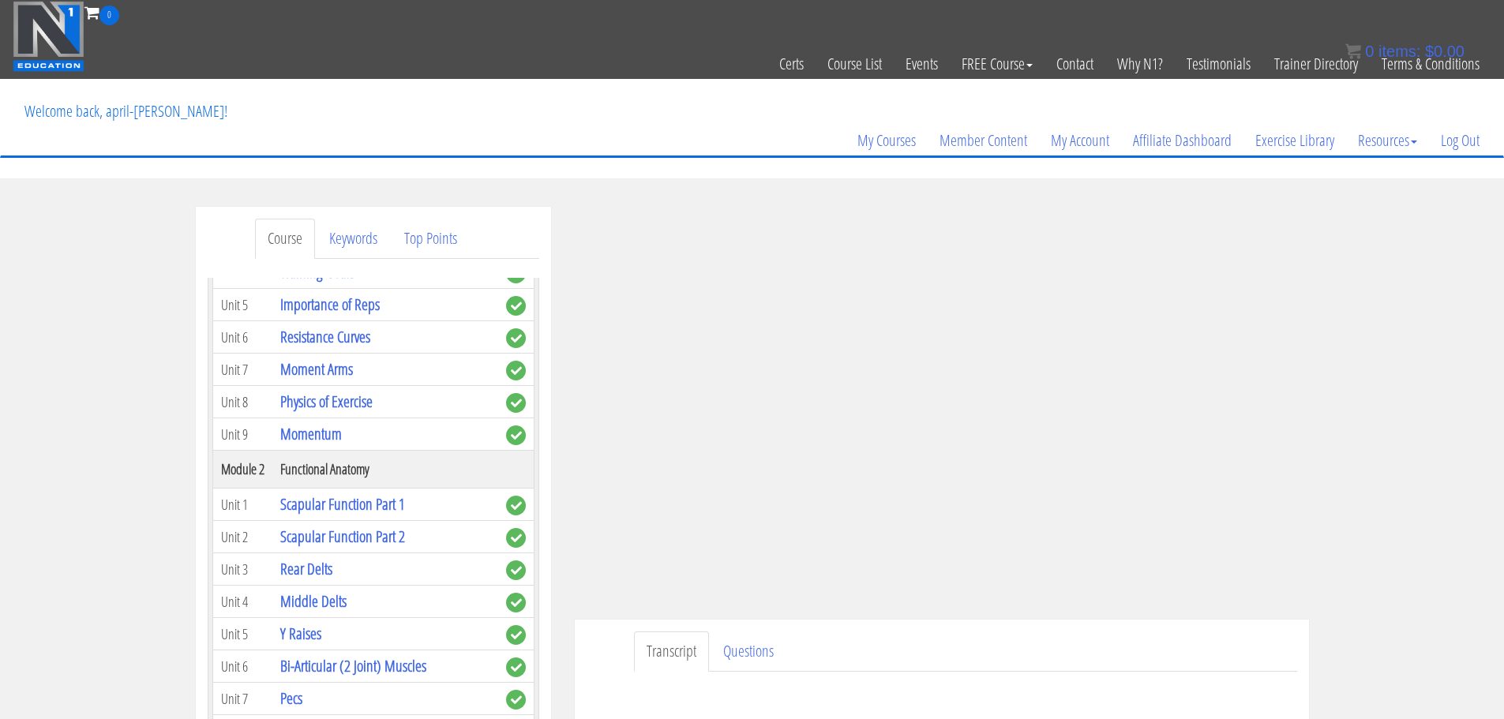
scroll to position [317, 0]
click at [293, 638] on link "Y Raises" at bounding box center [300, 633] width 41 height 21
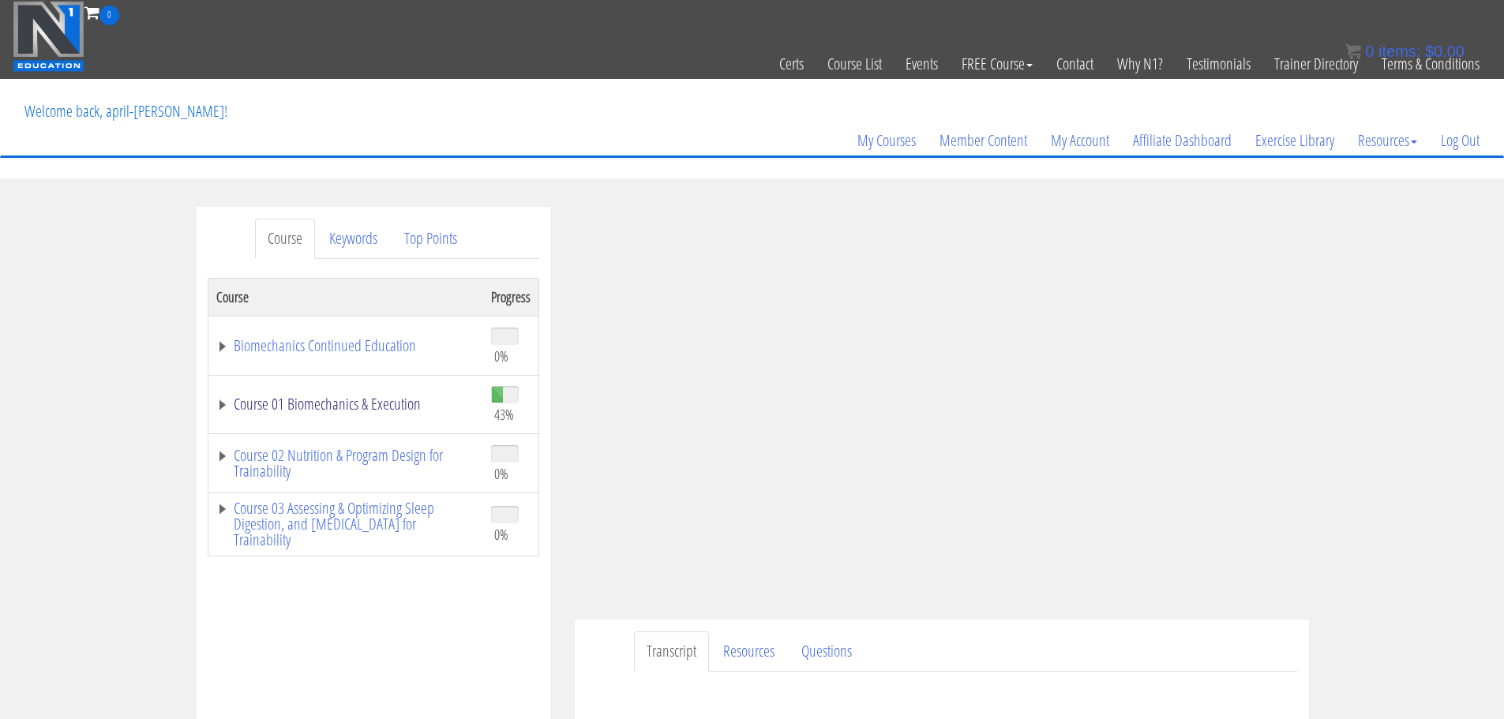
click at [396, 410] on link "Course 01 Biomechanics & Execution" at bounding box center [345, 404] width 259 height 16
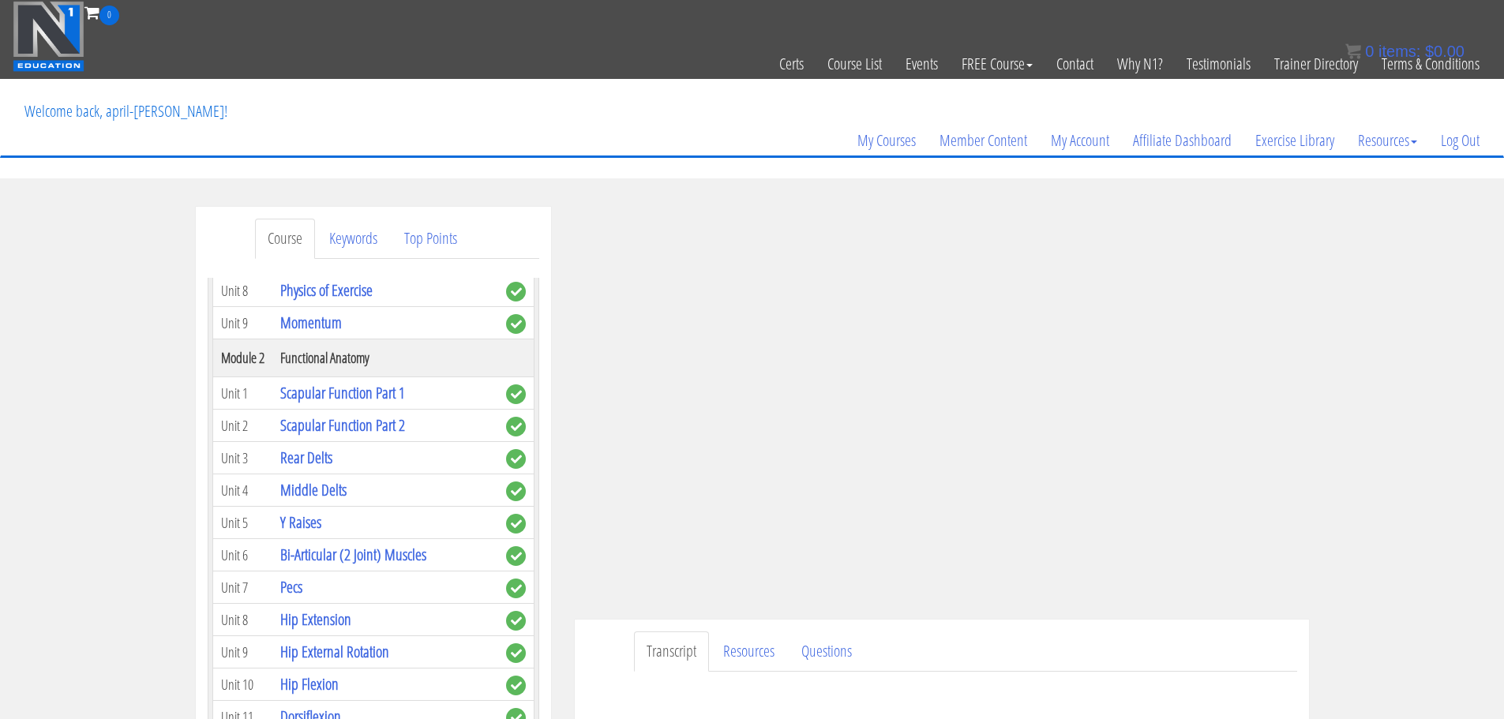
scroll to position [426, 0]
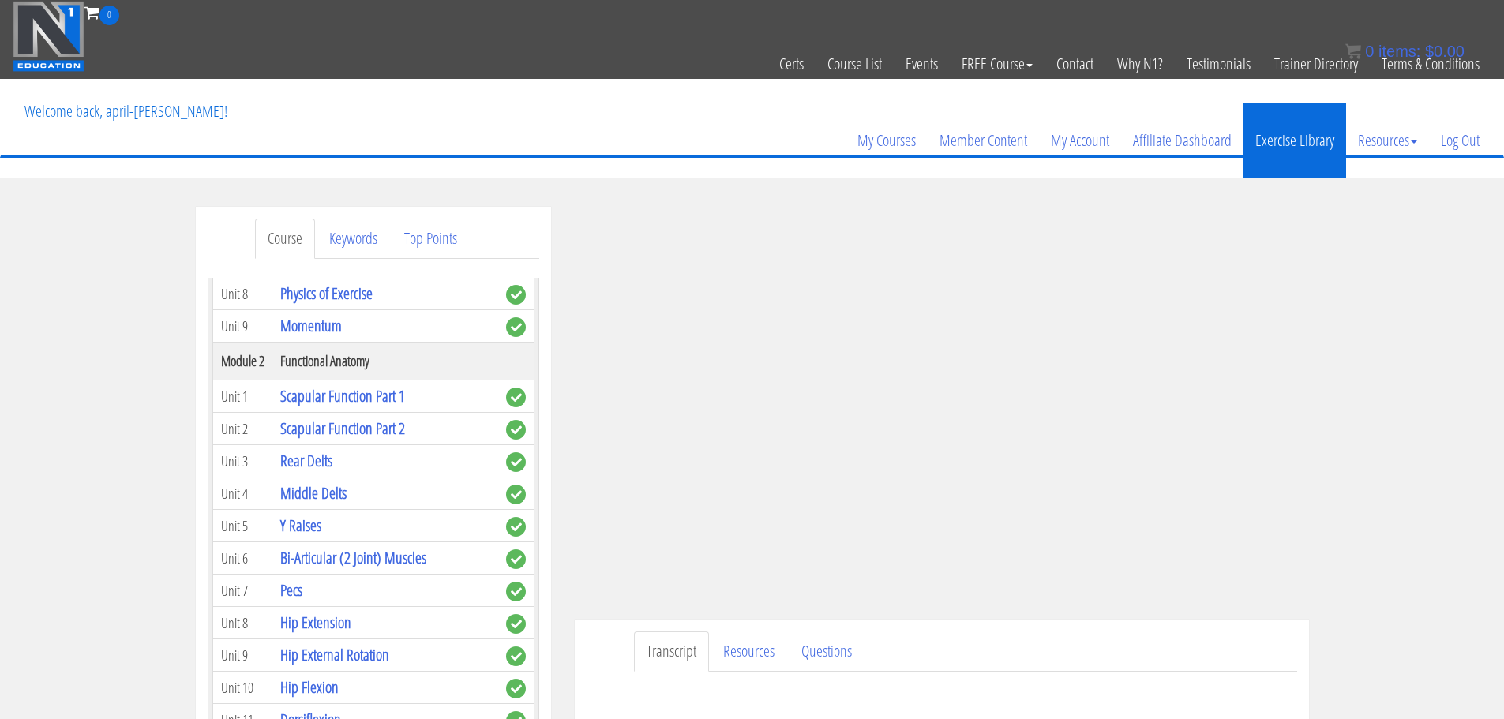
click at [1268, 138] on link "Exercise Library" at bounding box center [1295, 141] width 103 height 76
